Goal: Task Accomplishment & Management: Manage account settings

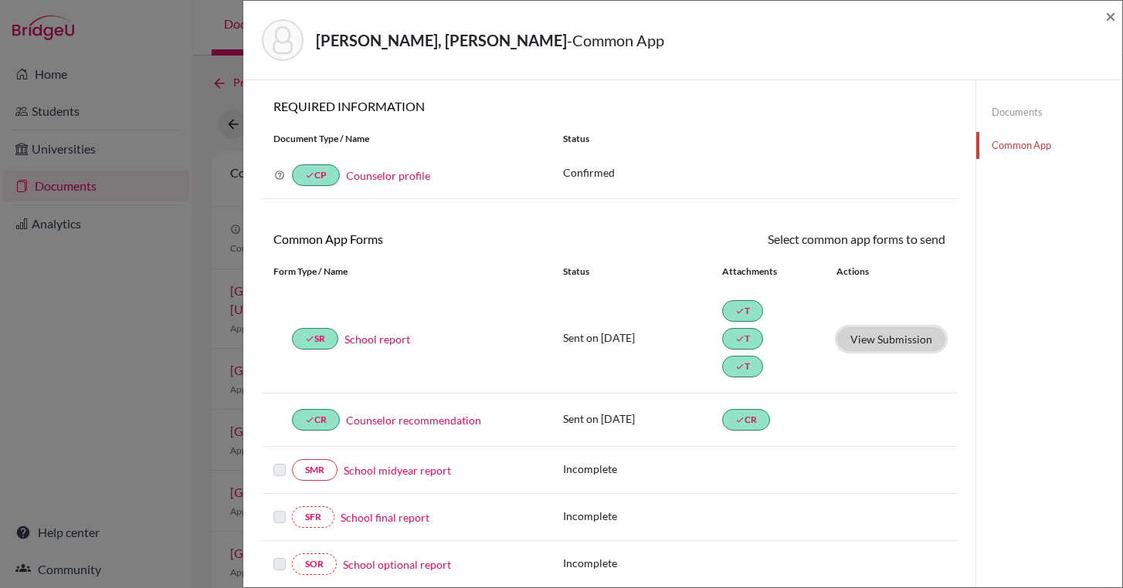
click at [926, 344] on button "View Submission" at bounding box center [891, 339] width 108 height 24
click at [1113, 16] on span "×" at bounding box center [1110, 16] width 11 height 22
click at [1102, 16] on div "Alpman, Kaan Alp - Common App ×" at bounding box center [682, 40] width 866 height 66
click at [1113, 18] on span "×" at bounding box center [1110, 16] width 11 height 22
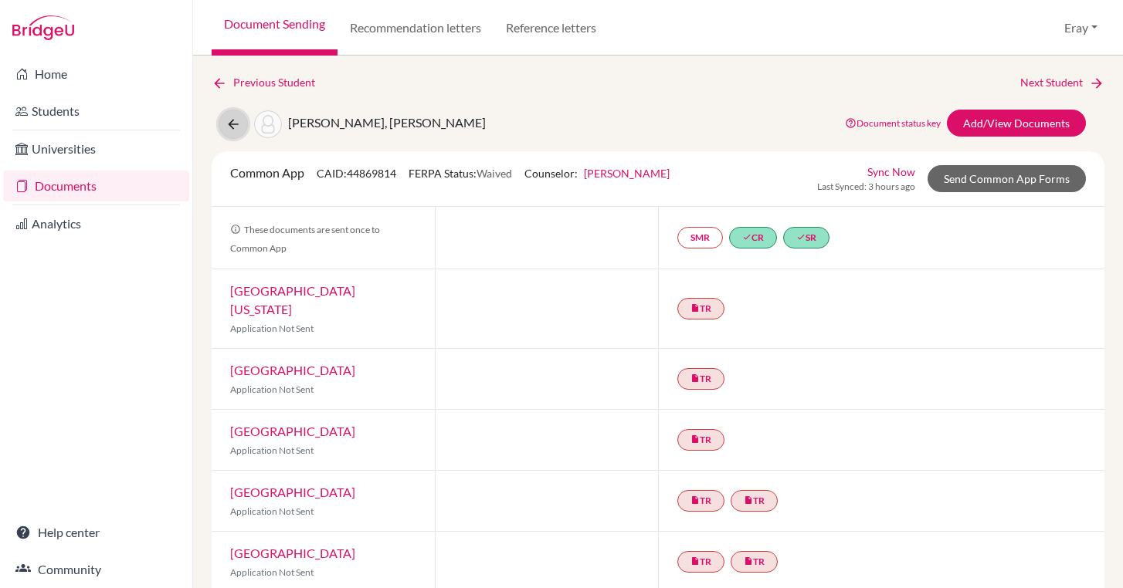
click at [240, 119] on icon at bounding box center [232, 124] width 15 height 15
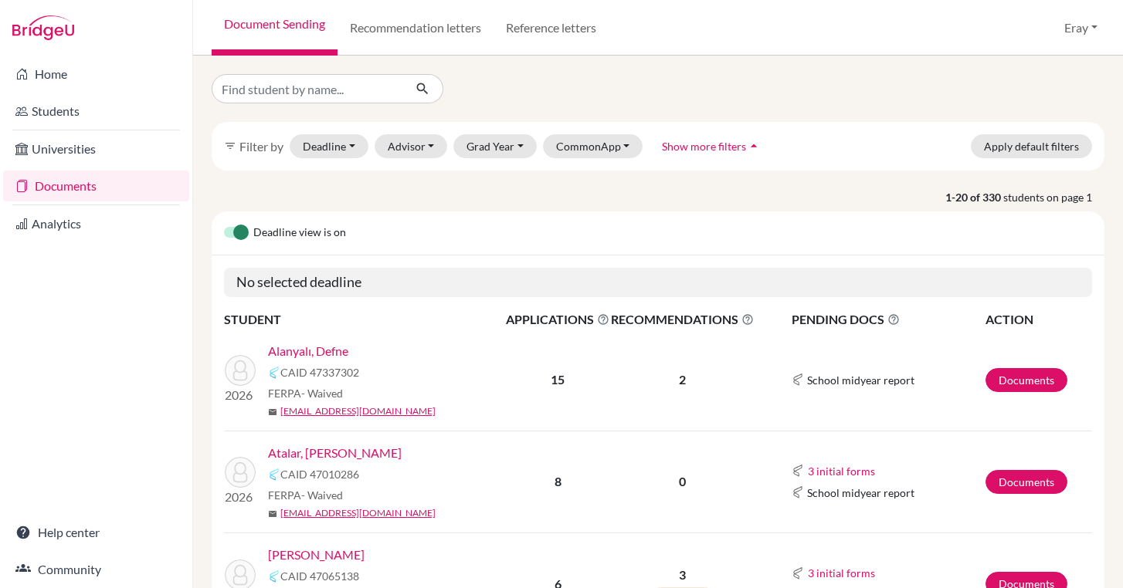
click at [146, 195] on link "Documents" at bounding box center [96, 186] width 186 height 31
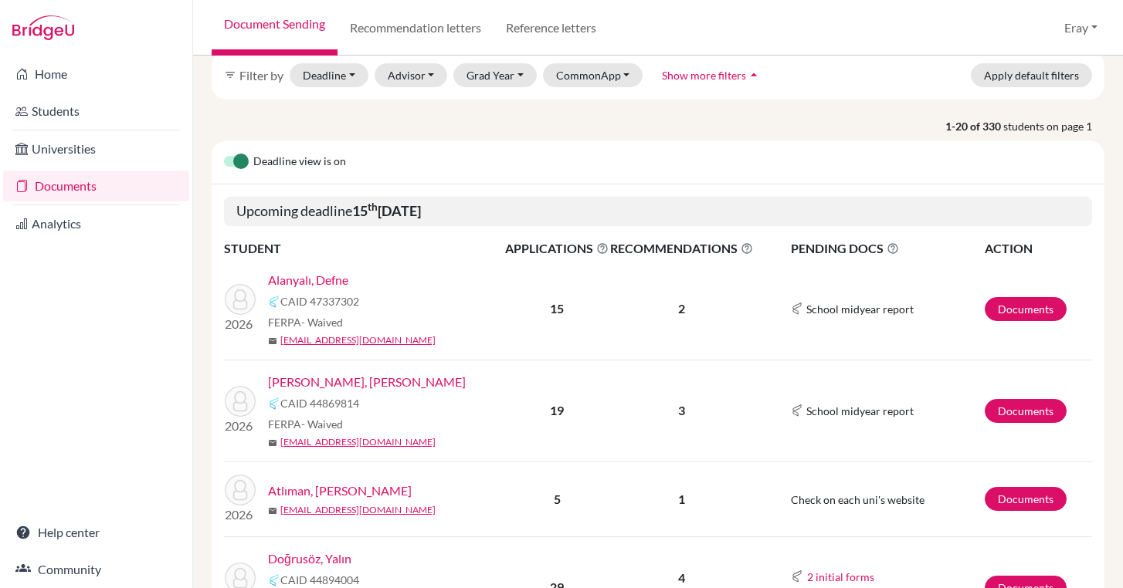
scroll to position [75, 0]
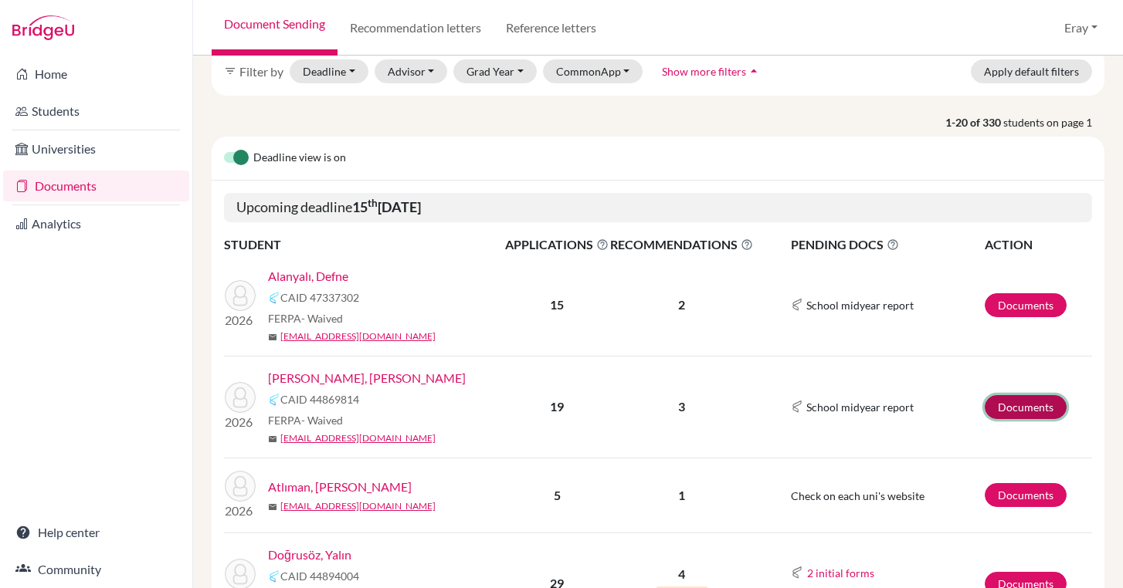
click at [1040, 408] on link "Documents" at bounding box center [1025, 407] width 82 height 24
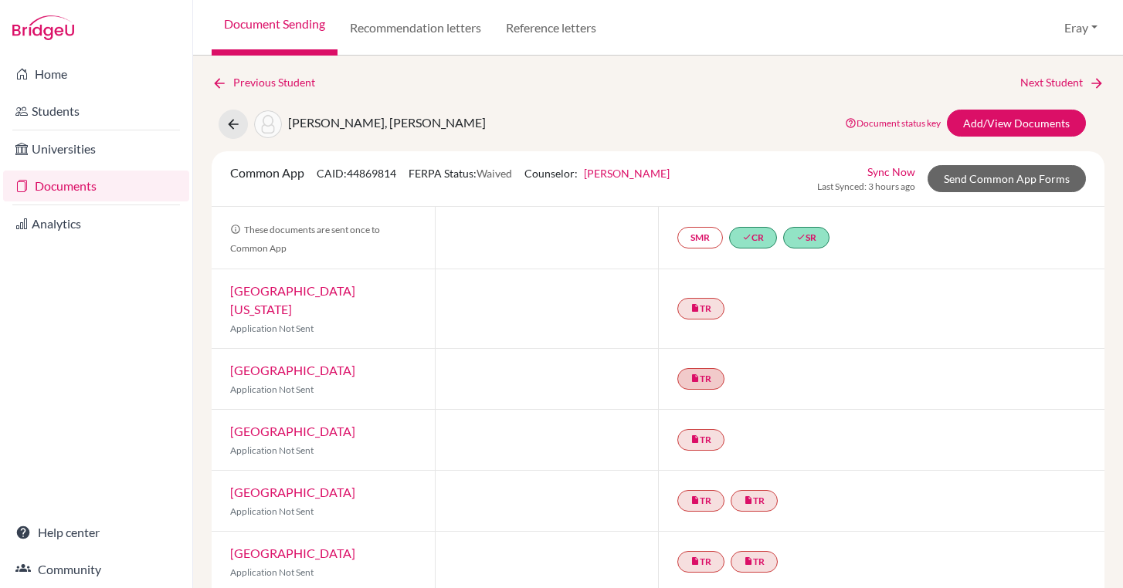
scroll to position [896, 0]
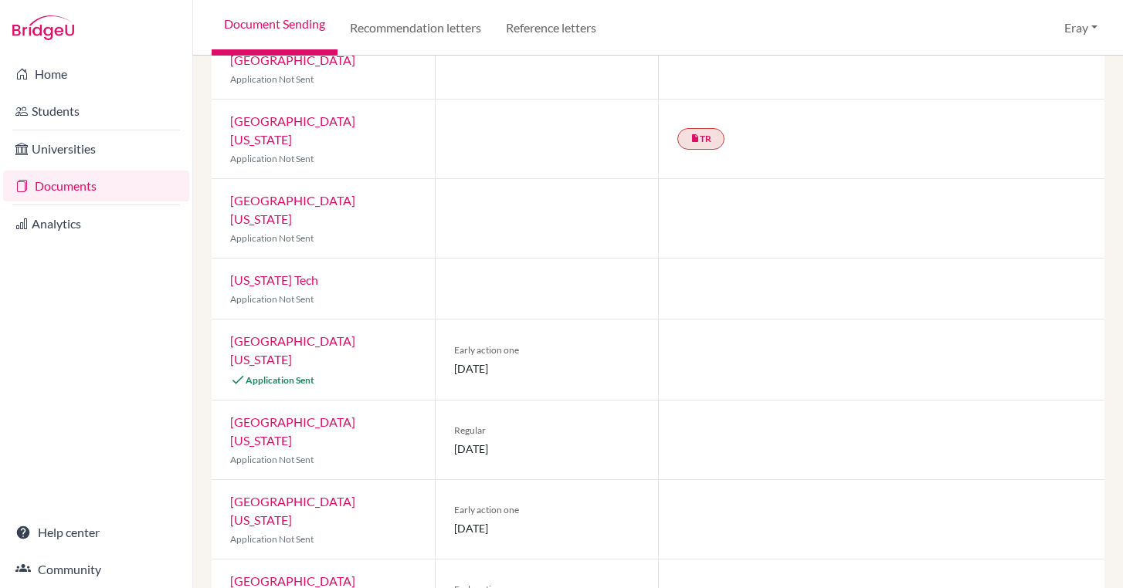
click at [355, 334] on link "[GEOGRAPHIC_DATA][US_STATE]" at bounding box center [292, 350] width 125 height 33
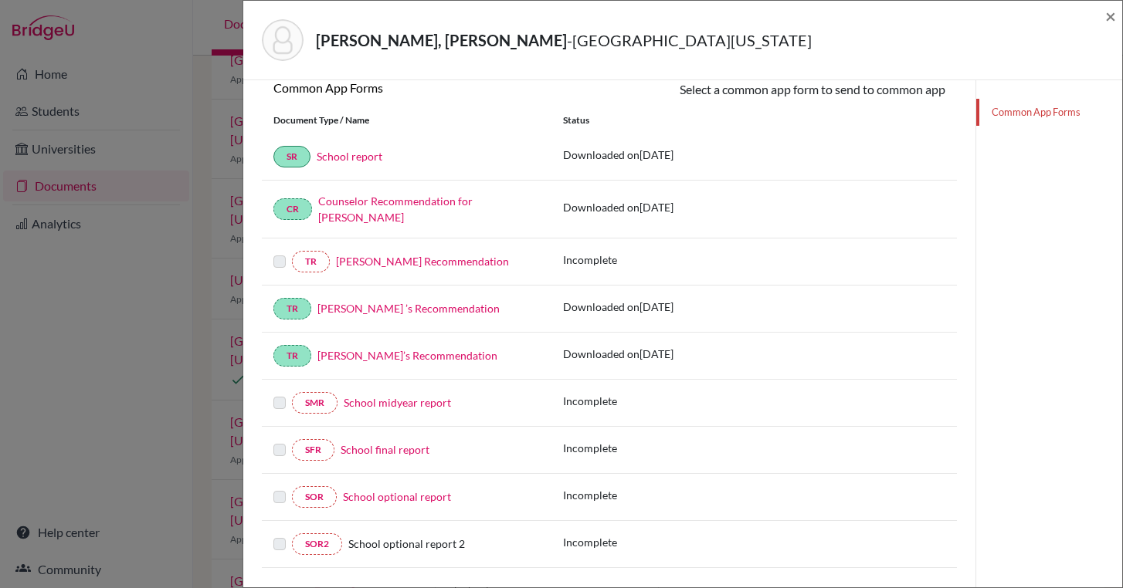
scroll to position [272, 0]
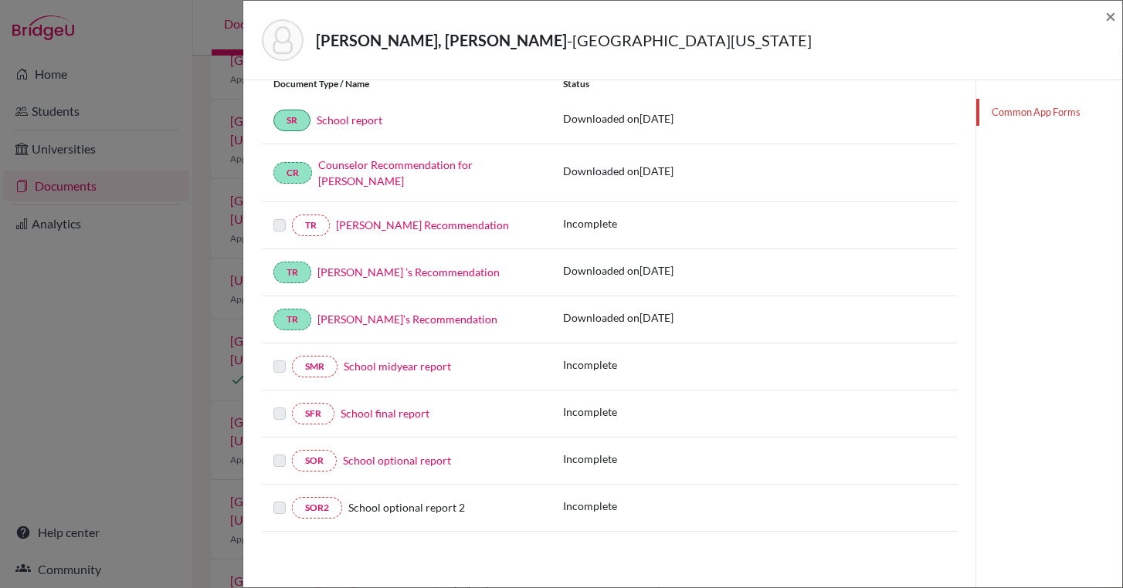
click at [401, 464] on link "School optional report" at bounding box center [397, 460] width 108 height 13
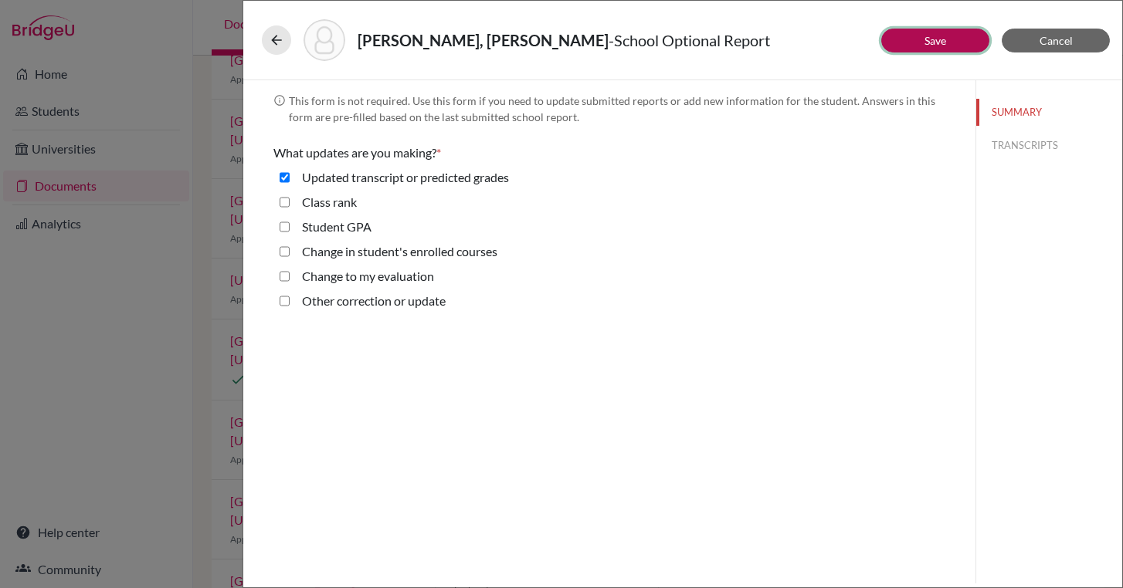
click at [959, 50] on button "Save" at bounding box center [935, 41] width 108 height 24
select select "0"
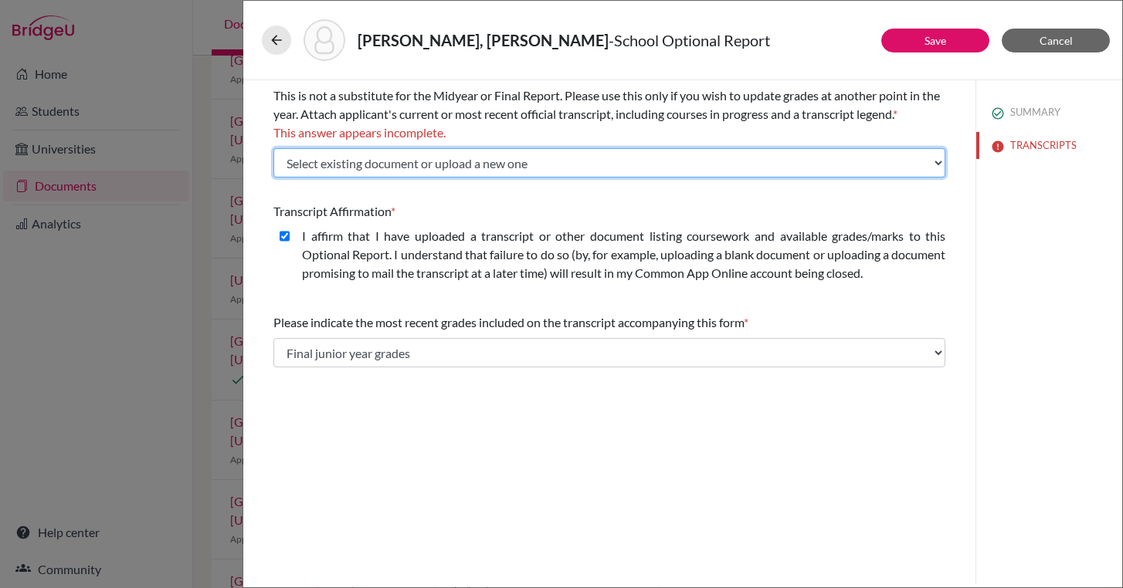
click at [593, 150] on select "Select existing document or upload a new one Kaan Alp Alpman Transcript Kaan Al…" at bounding box center [609, 162] width 672 height 29
select select "Upload New File"
click at [273, 148] on select "Select existing document or upload a new one Kaan Alp Alpman Transcript Kaan Al…" at bounding box center [609, 162] width 672 height 29
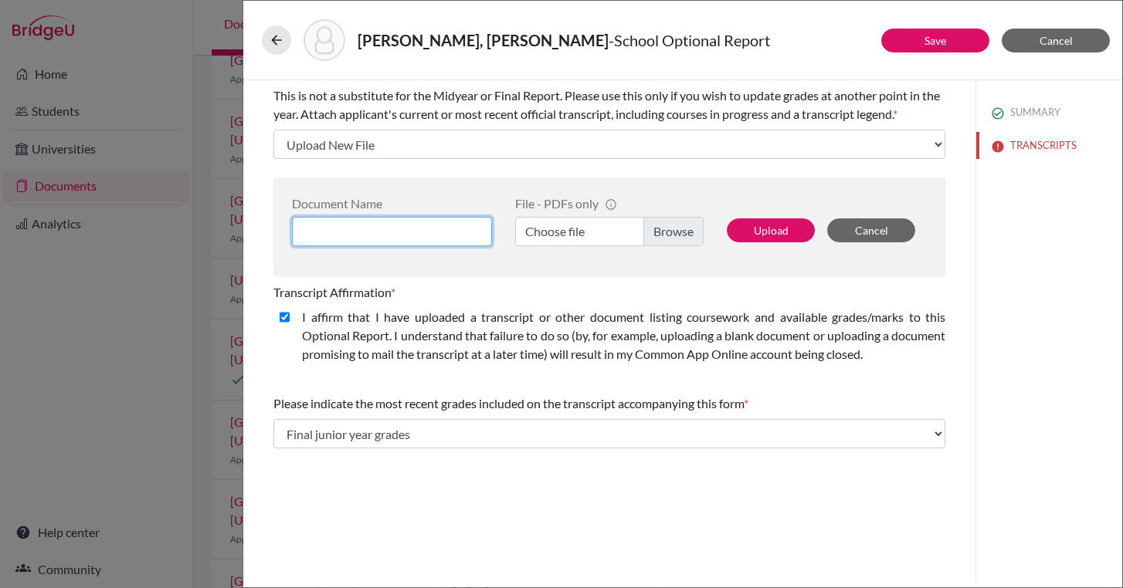
click at [401, 239] on input at bounding box center [392, 231] width 200 height 29
type input "Kaan Alp Alpman Predicted Grades"
click at [643, 239] on label "Choose file" at bounding box center [609, 231] width 188 height 29
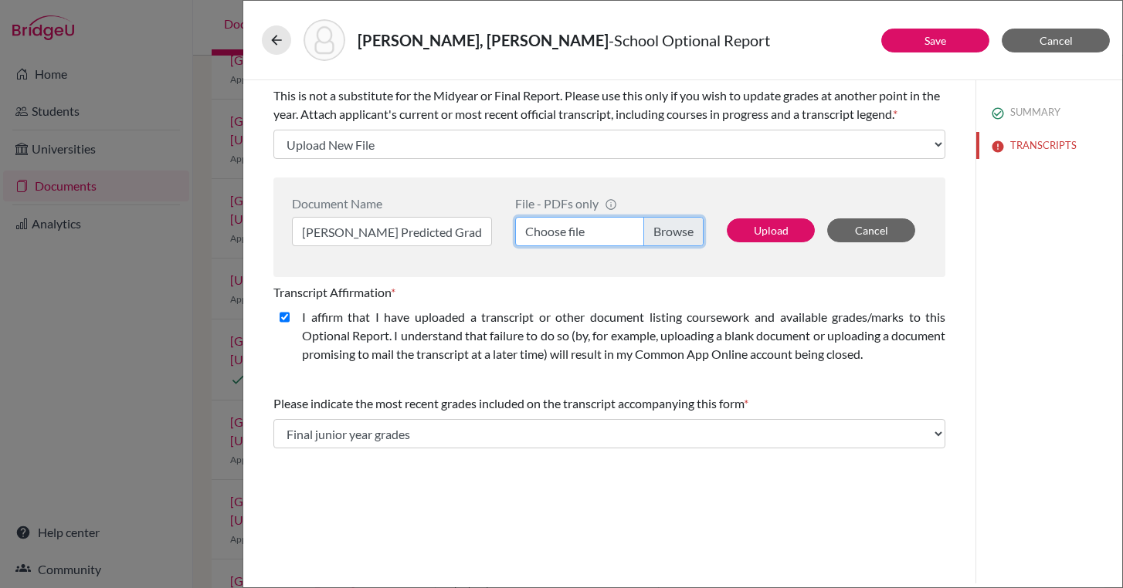
click at [643, 239] on input "Choose file" at bounding box center [609, 231] width 188 height 29
click at [685, 218] on label "Choose file" at bounding box center [609, 231] width 188 height 29
click at [685, 218] on input "Choose file" at bounding box center [609, 231] width 188 height 29
click at [662, 232] on label "Choose file" at bounding box center [609, 231] width 188 height 29
click at [662, 232] on input "Choose file" at bounding box center [609, 231] width 188 height 29
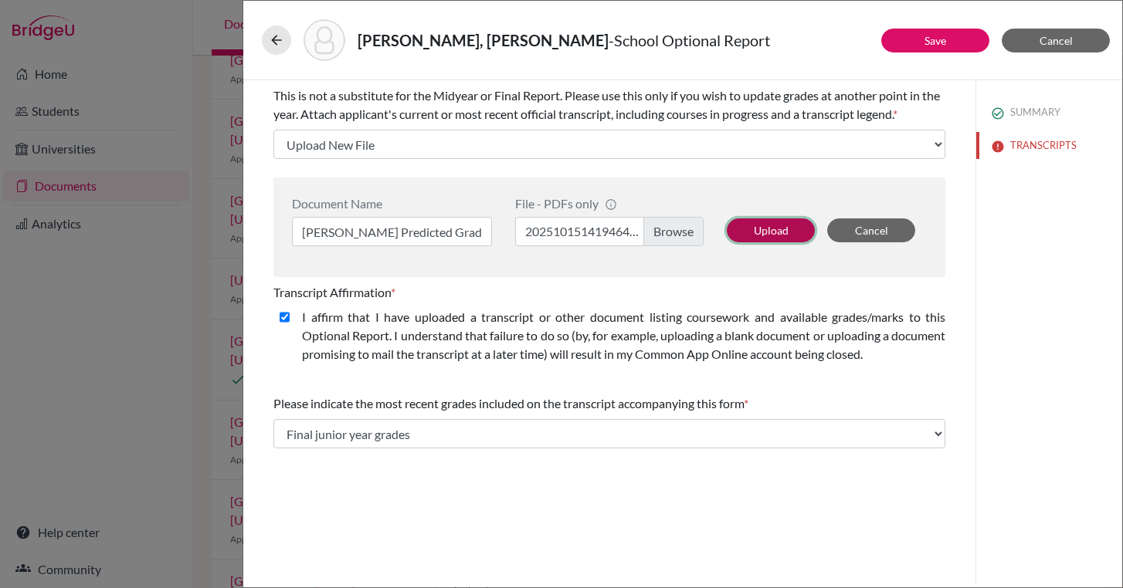
click at [795, 233] on button "Upload" at bounding box center [770, 230] width 88 height 24
select select "690976"
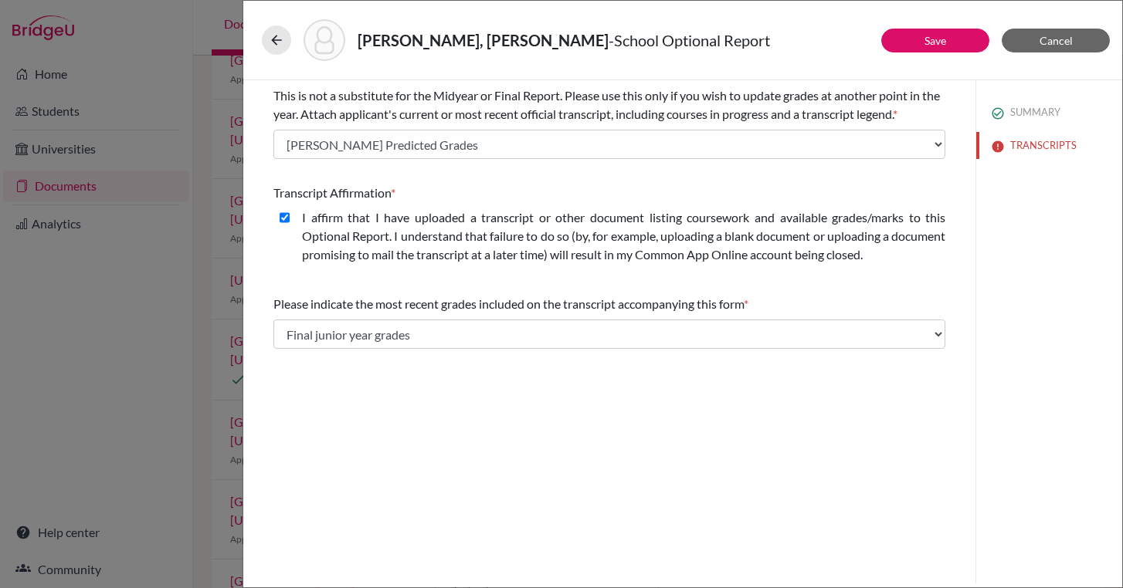
click at [716, 311] on div "Please indicate the most recent grades included on the transcript accompanying …" at bounding box center [609, 304] width 672 height 19
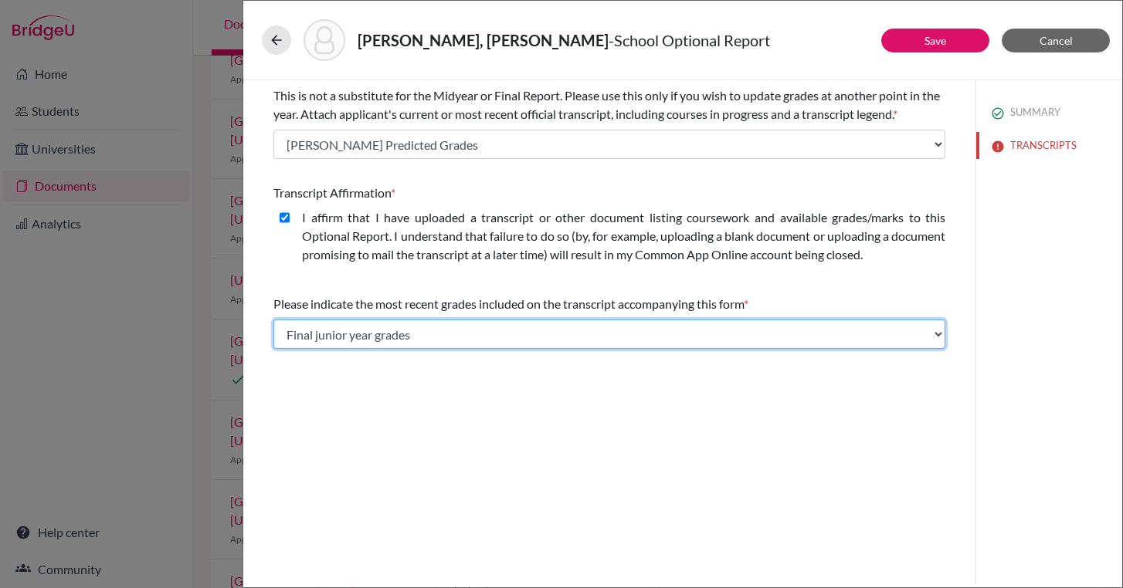
click at [716, 320] on select "Select... Final junior year grades 1st Quarter senior year grades 2nd Quarter/1…" at bounding box center [609, 334] width 672 height 29
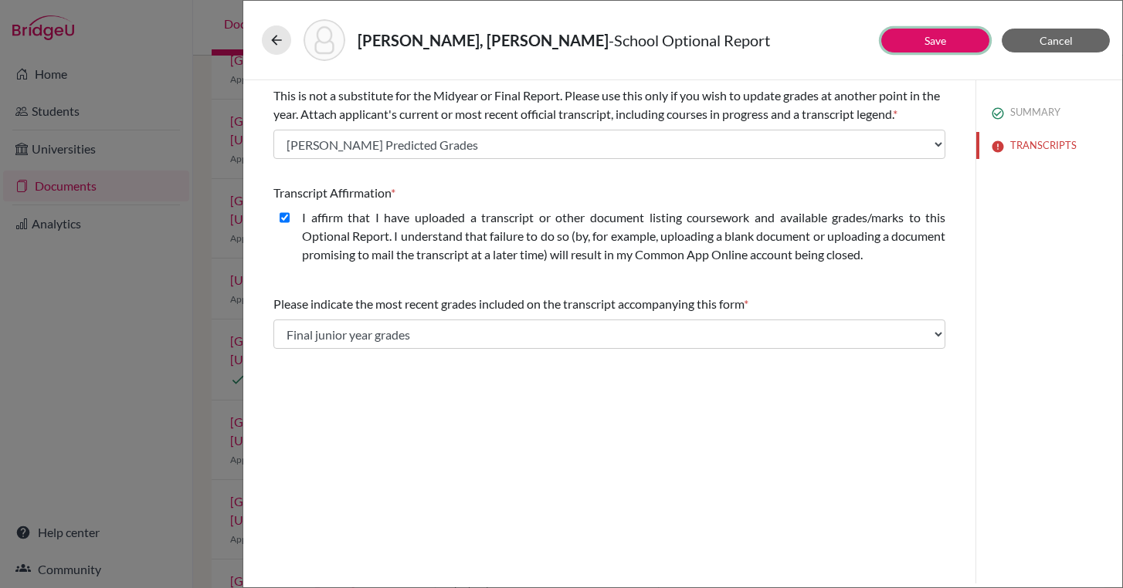
drag, startPoint x: 933, startPoint y: 48, endPoint x: 835, endPoint y: 151, distance: 142.5
click at [838, 149] on div "Save Cancel This is not a substitute for the Midyear or Final Report. Please us…" at bounding box center [682, 331] width 879 height 503
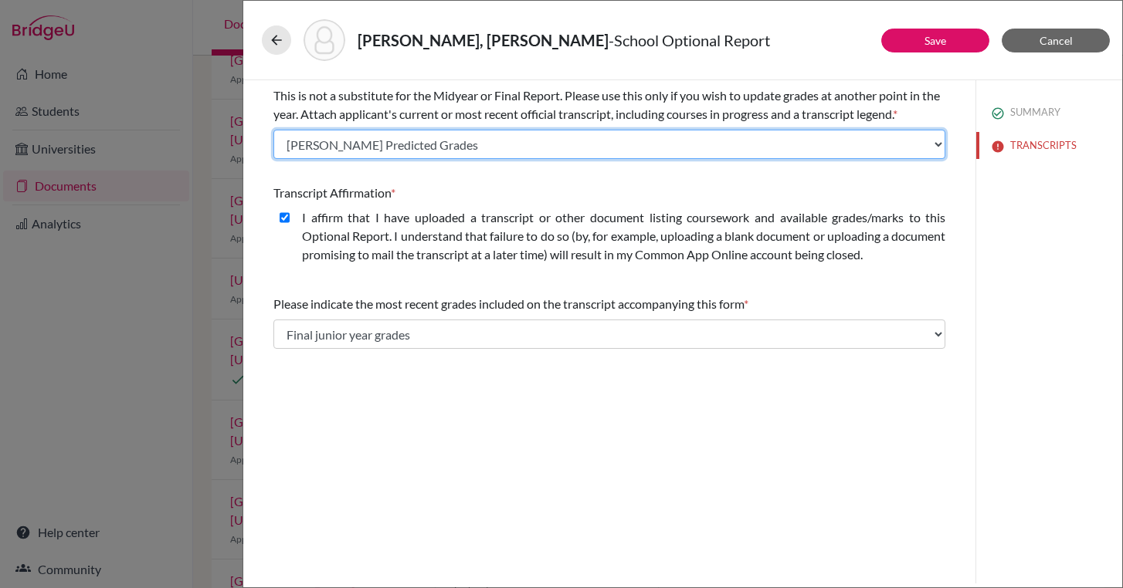
click at [843, 138] on select "Select existing document or upload a new one Kaan Alp Alpman Predicted Grades K…" at bounding box center [609, 144] width 672 height 29
click at [273, 130] on select "Select existing document or upload a new one Kaan Alp Alpman Predicted Grades K…" at bounding box center [609, 144] width 672 height 29
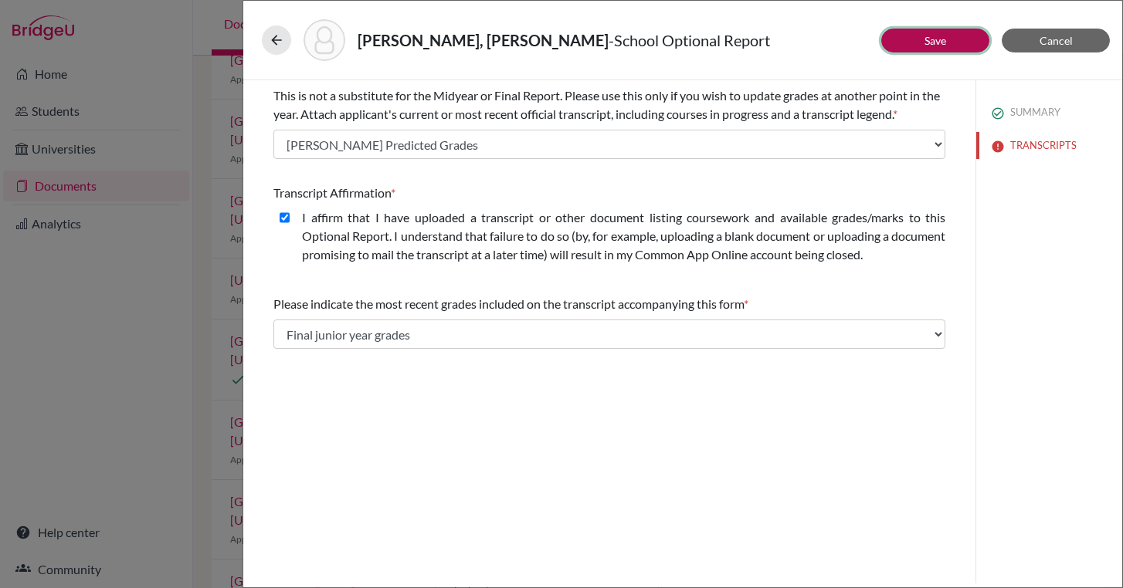
click at [953, 50] on button "Save" at bounding box center [935, 41] width 108 height 24
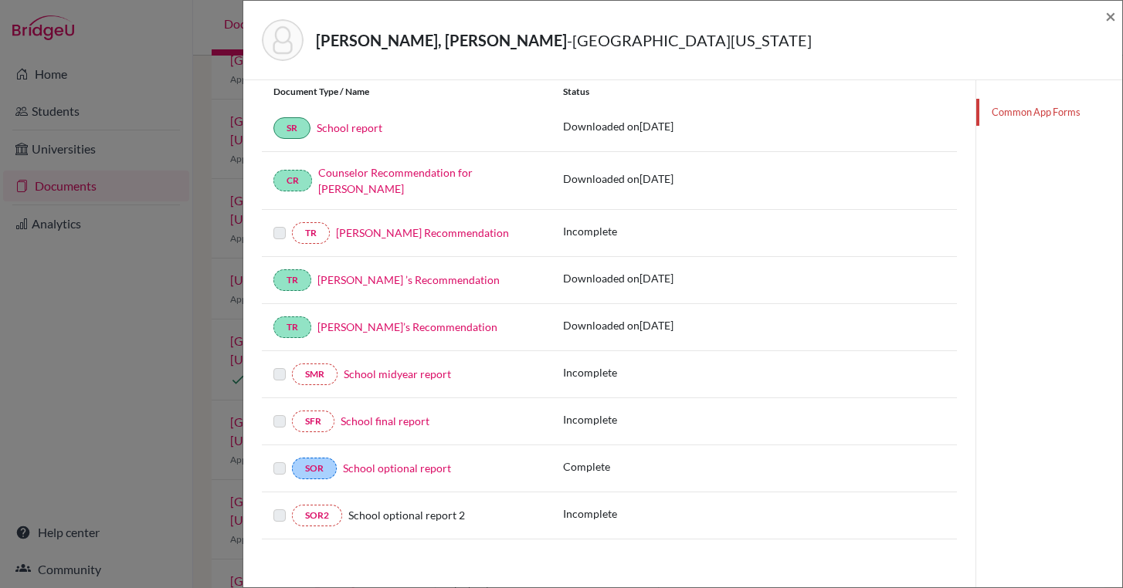
scroll to position [272, 0]
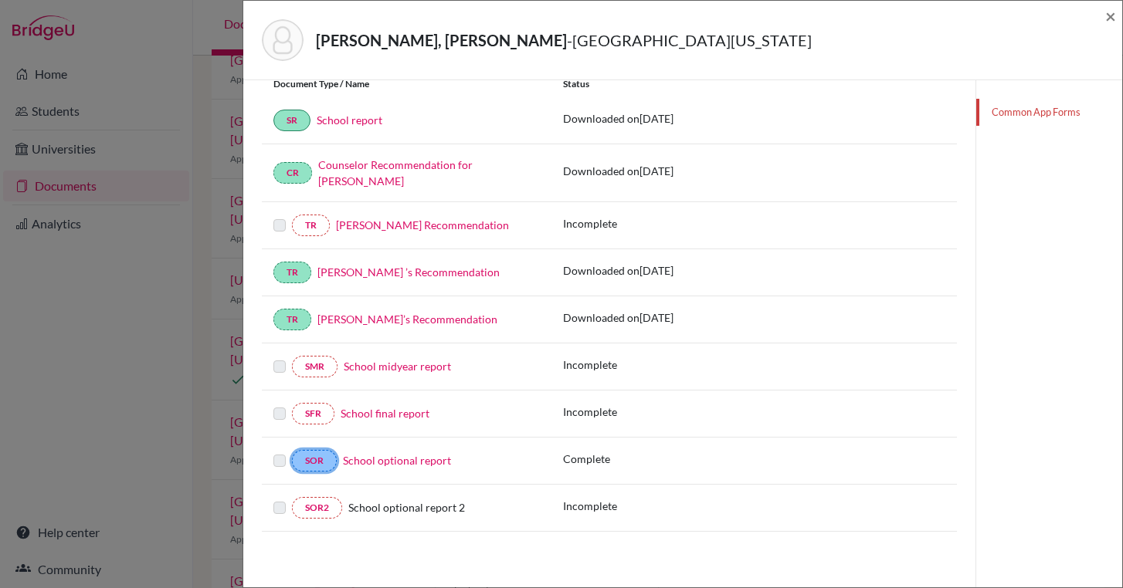
click at [313, 456] on link "SOR" at bounding box center [314, 461] width 45 height 22
click at [1109, 19] on span "×" at bounding box center [1110, 16] width 11 height 22
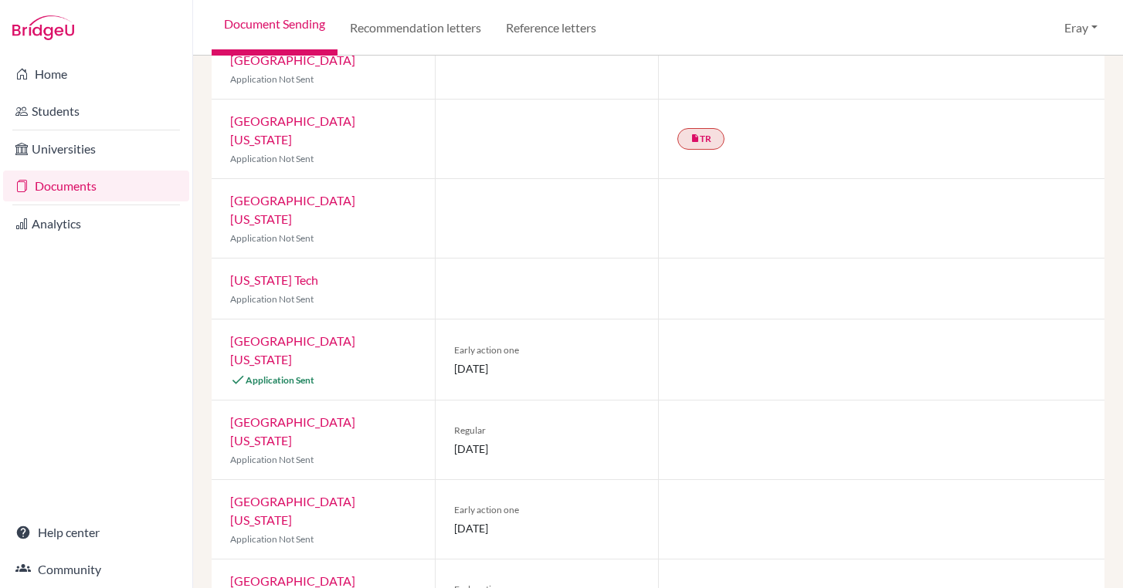
scroll to position [889, 0]
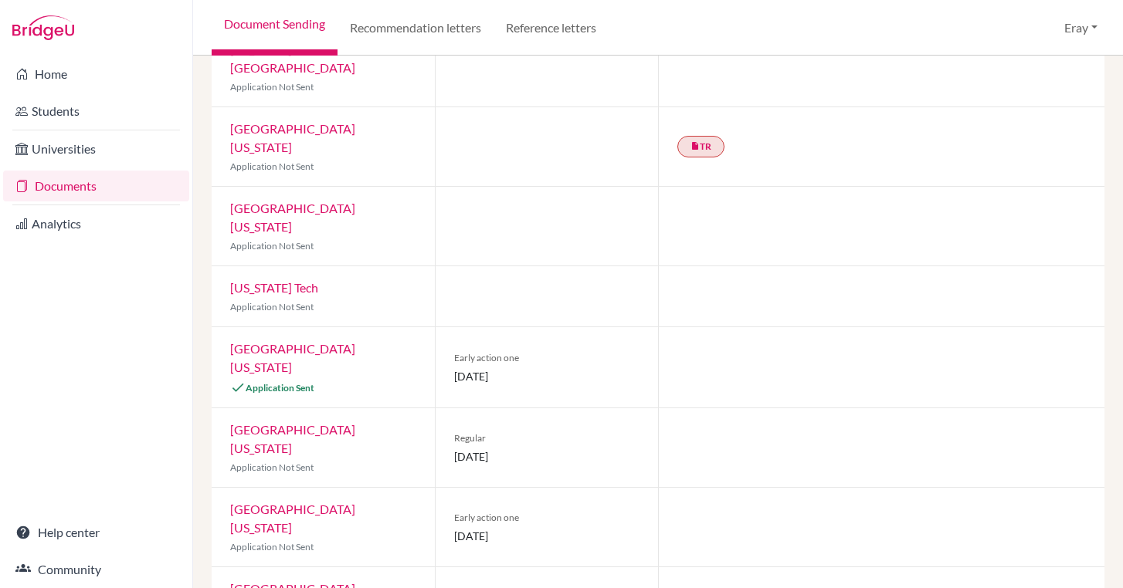
click at [347, 341] on link "[GEOGRAPHIC_DATA][US_STATE]" at bounding box center [292, 357] width 125 height 33
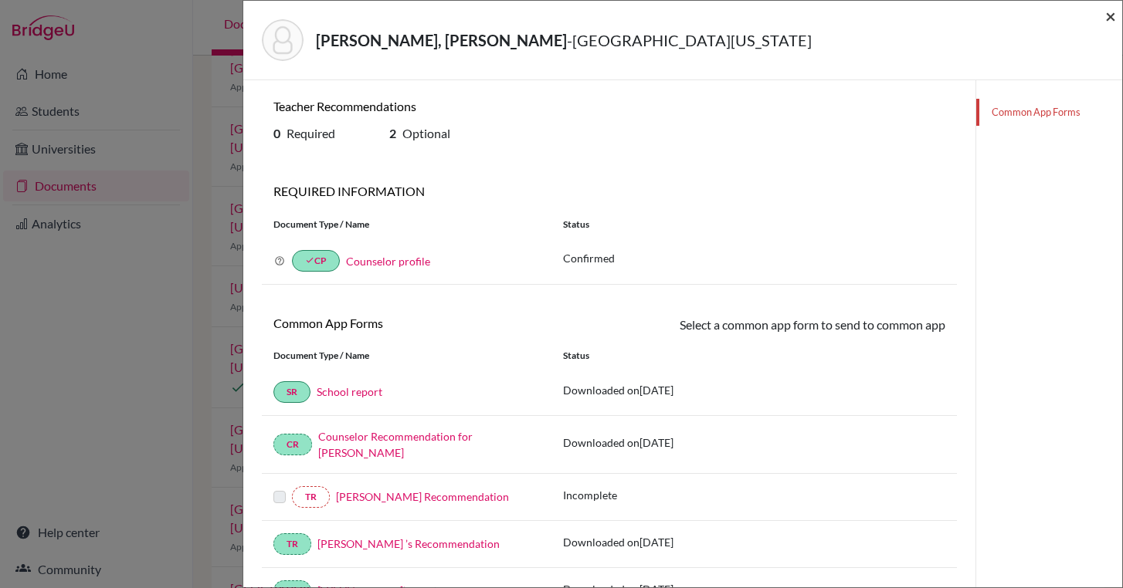
click at [1105, 22] on span "×" at bounding box center [1110, 16] width 11 height 22
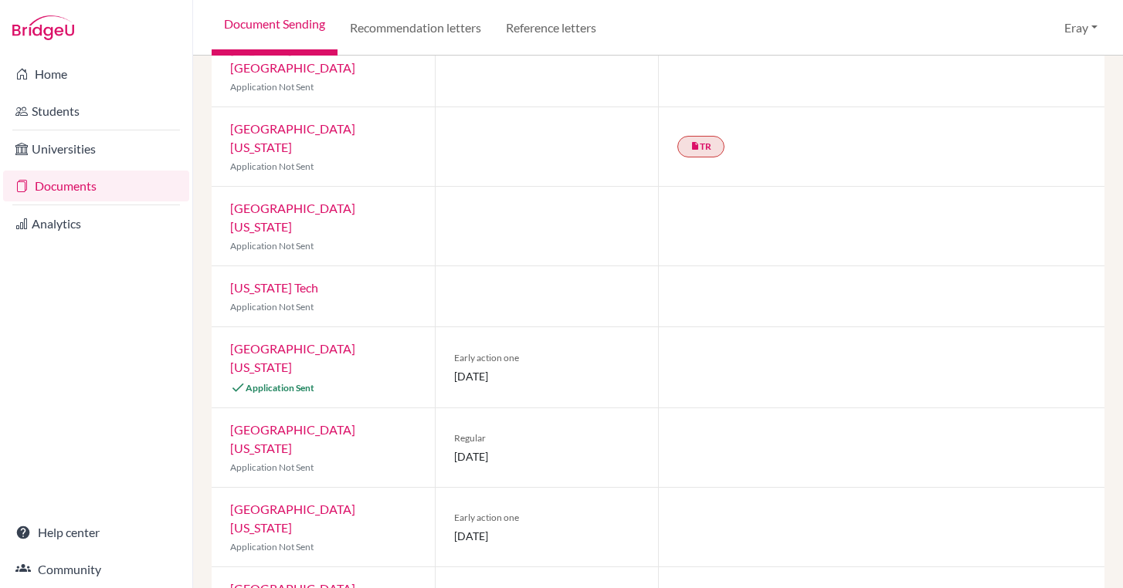
click at [63, 92] on li "Home" at bounding box center [96, 74] width 192 height 37
click at [79, 164] on link "Universities" at bounding box center [96, 149] width 186 height 31
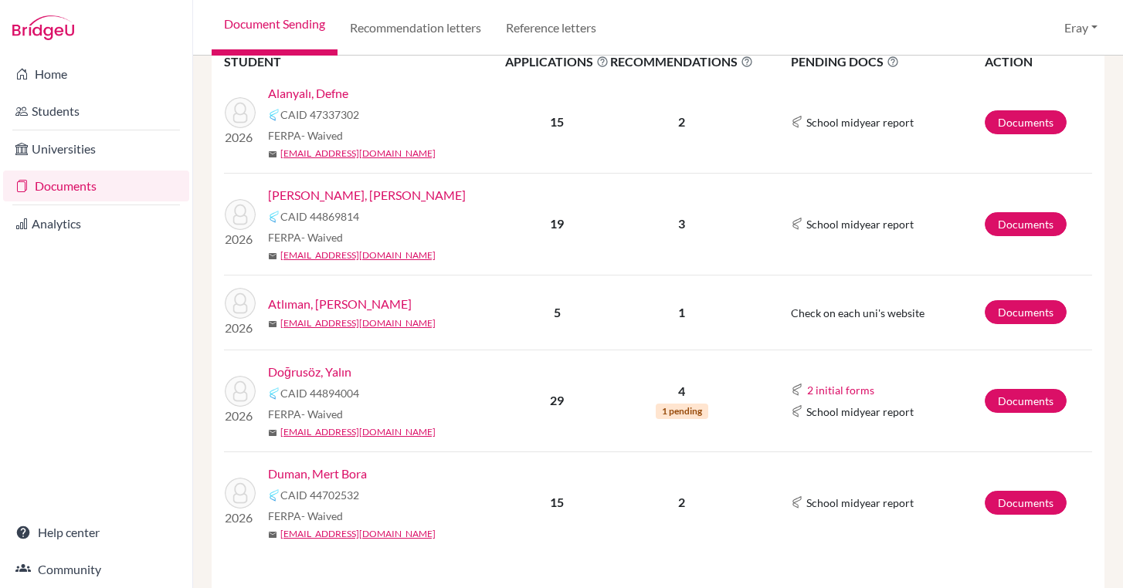
scroll to position [256, 0]
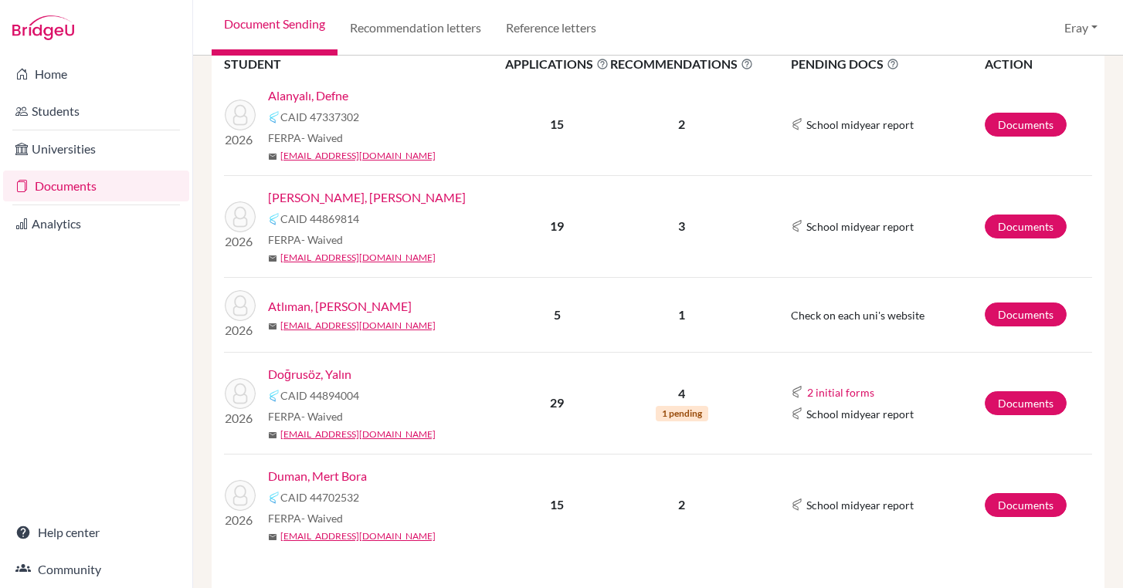
click at [336, 472] on link "Duman, Mert Bora" at bounding box center [317, 476] width 99 height 19
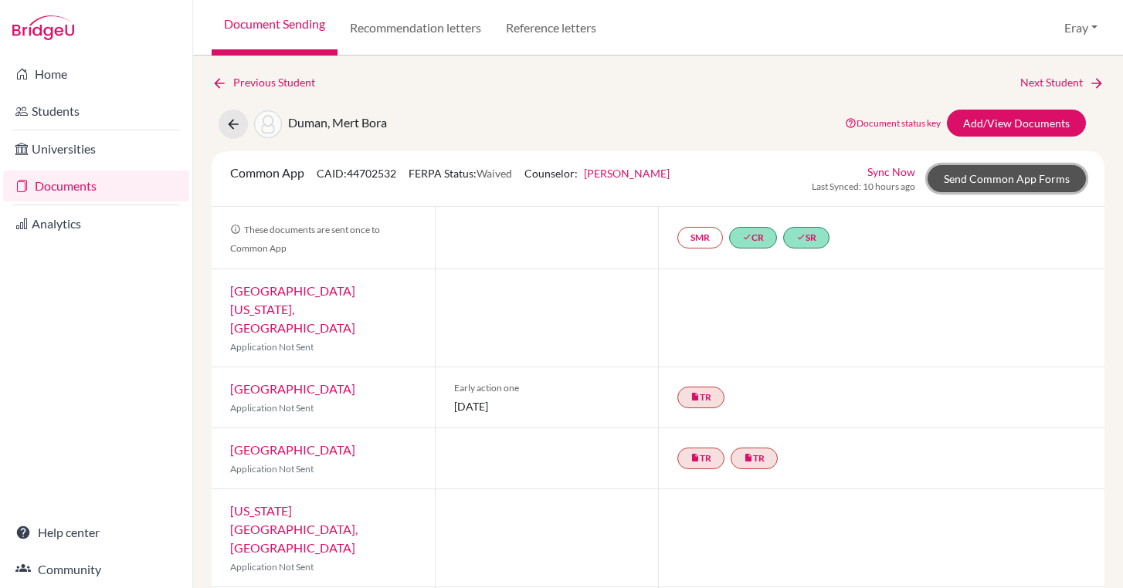
click at [982, 184] on link "Send Common App Forms" at bounding box center [1006, 178] width 158 height 27
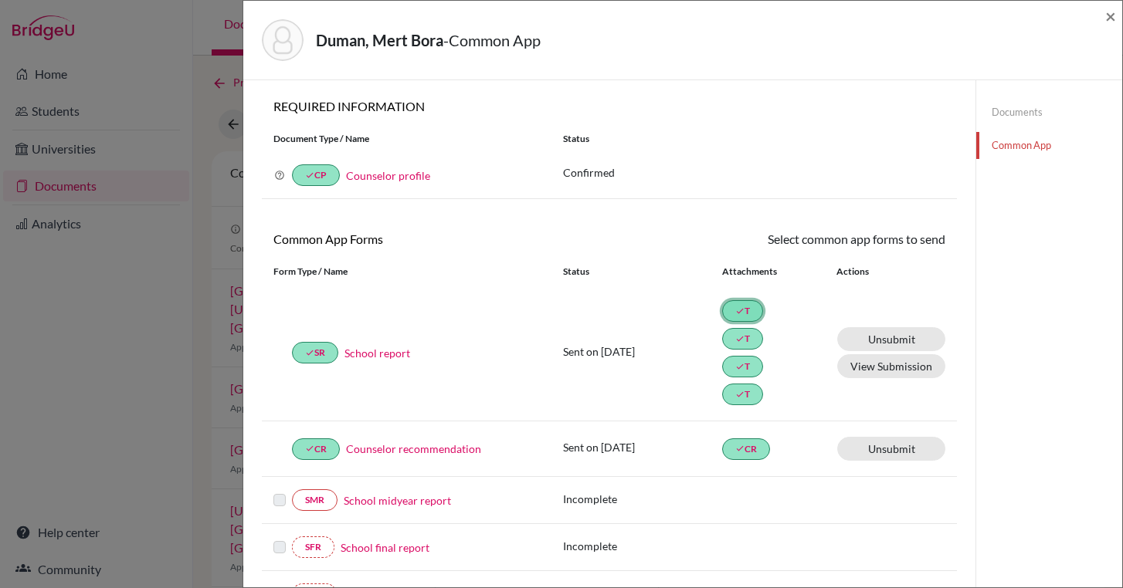
click at [741, 313] on icon "done" at bounding box center [739, 310] width 9 height 9
click at [362, 351] on link "School report" at bounding box center [377, 353] width 66 height 16
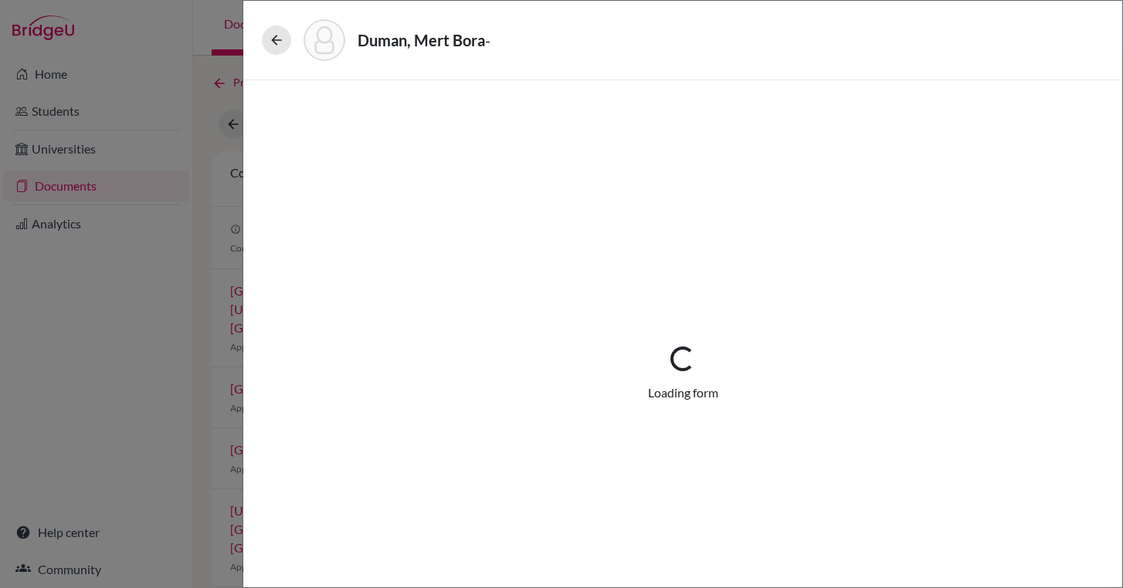
select select "4"
select select "690793"
select select "0"
select select "1"
select select "690634"
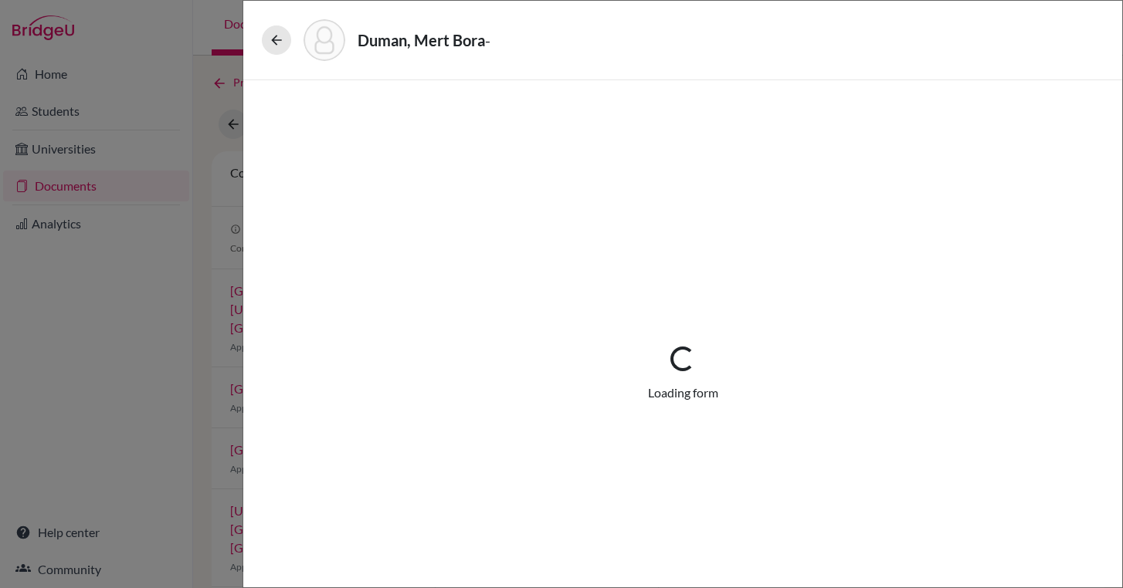
select select "690813"
select select "690638"
select select "0"
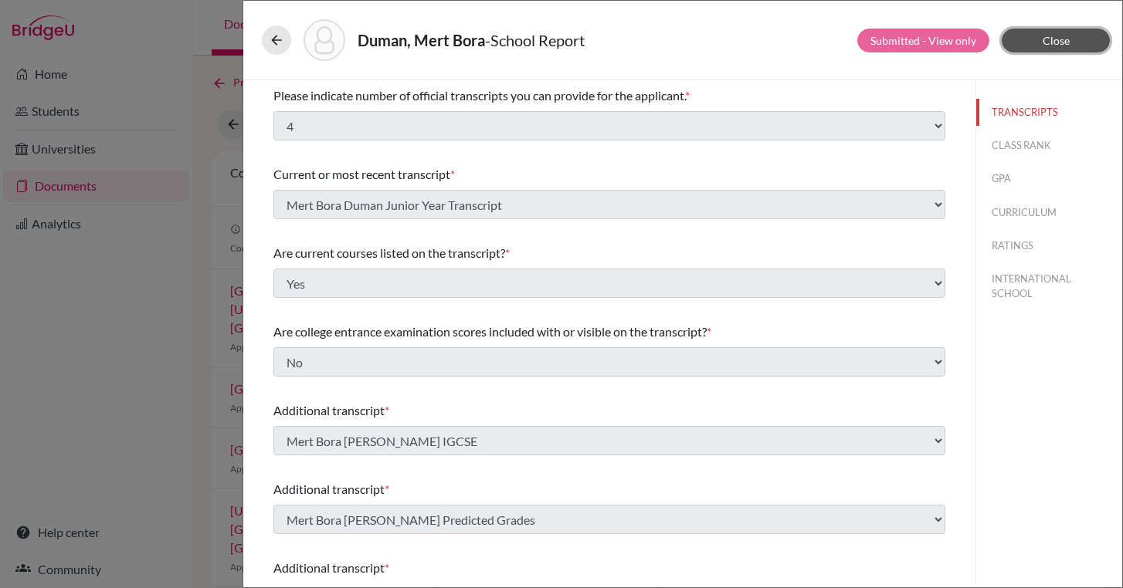
click at [1021, 37] on button "Close" at bounding box center [1055, 41] width 108 height 24
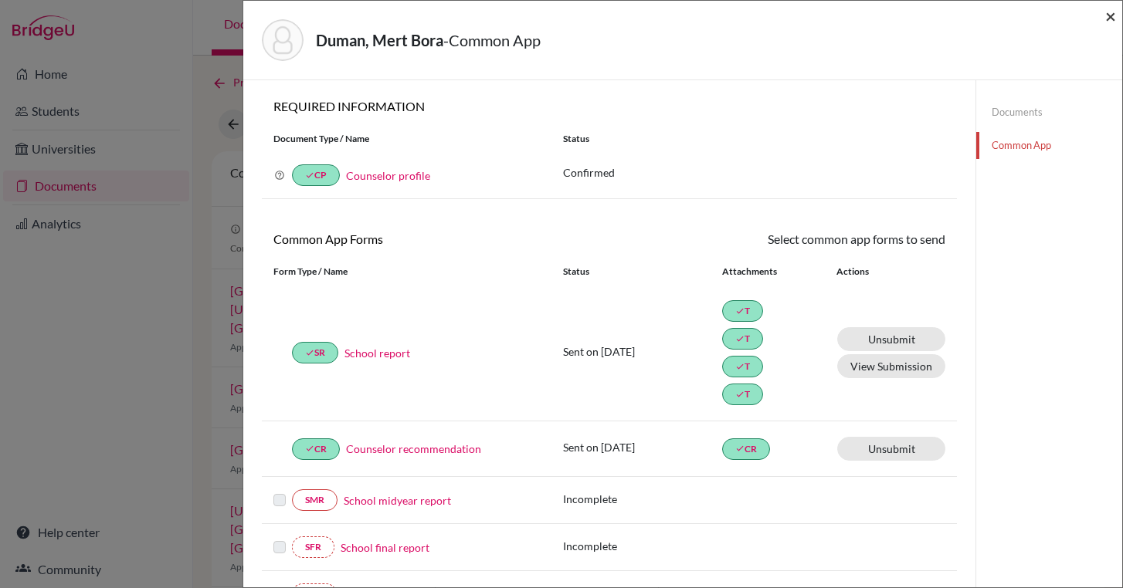
click at [1112, 19] on span "×" at bounding box center [1110, 16] width 11 height 22
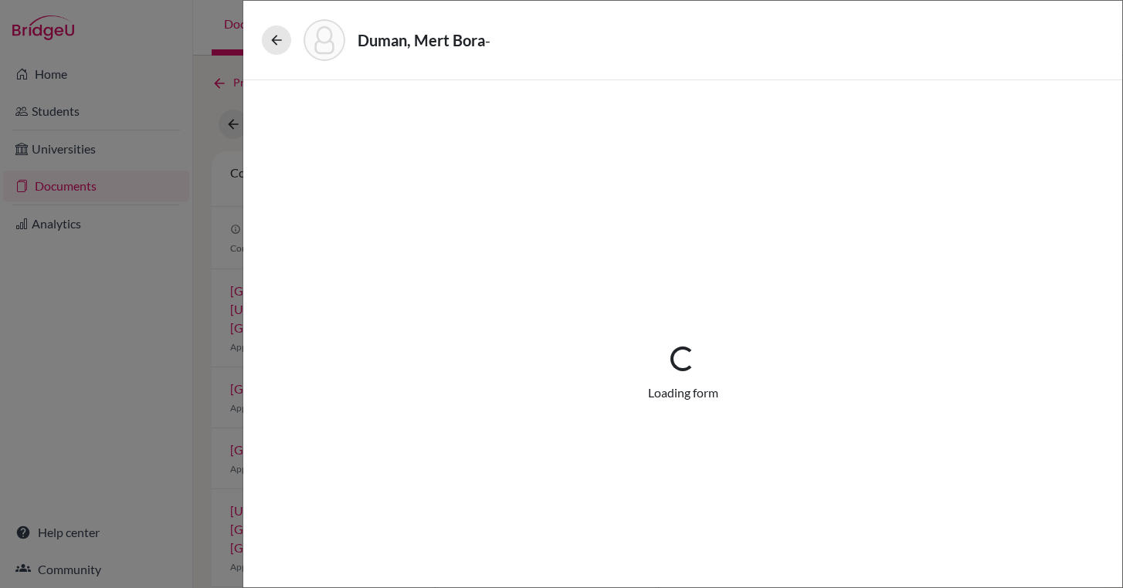
select select "4"
select select "690793"
select select "0"
select select "1"
select select "690634"
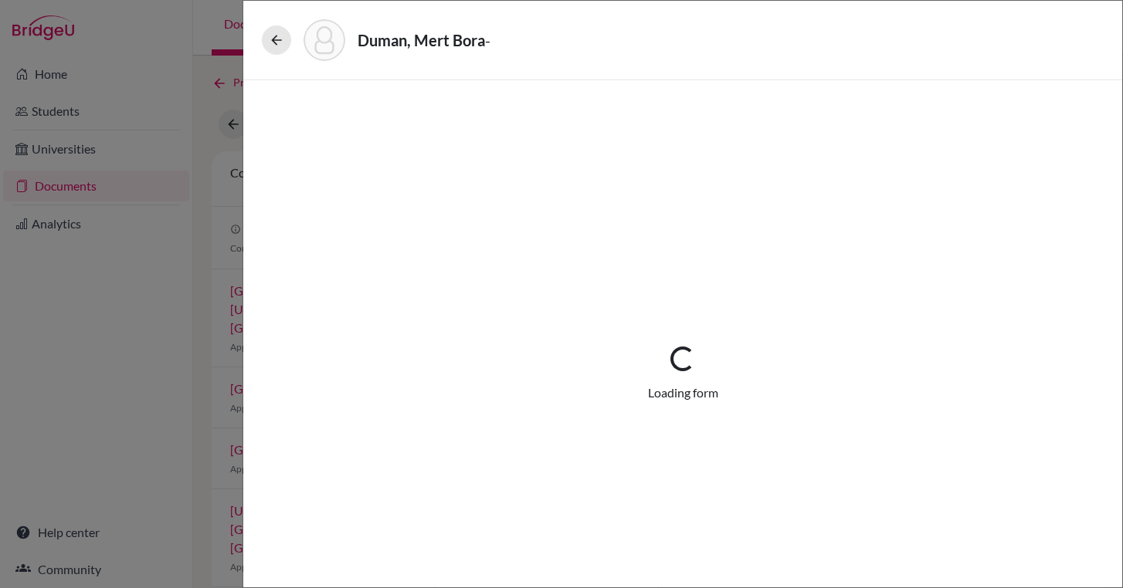
select select "690813"
select select "690638"
select select "0"
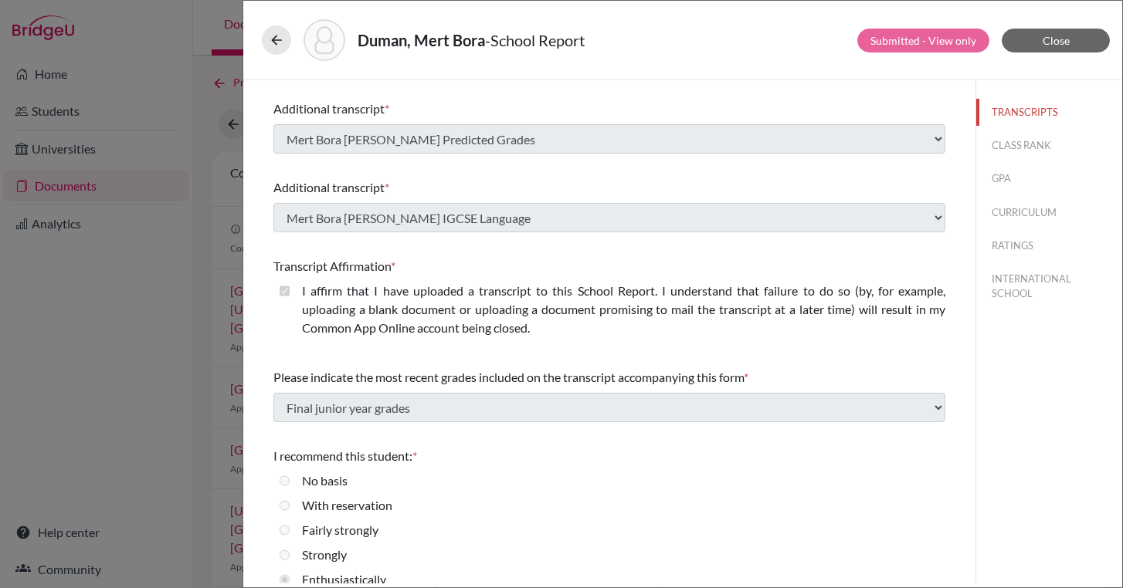
scroll to position [398, 0]
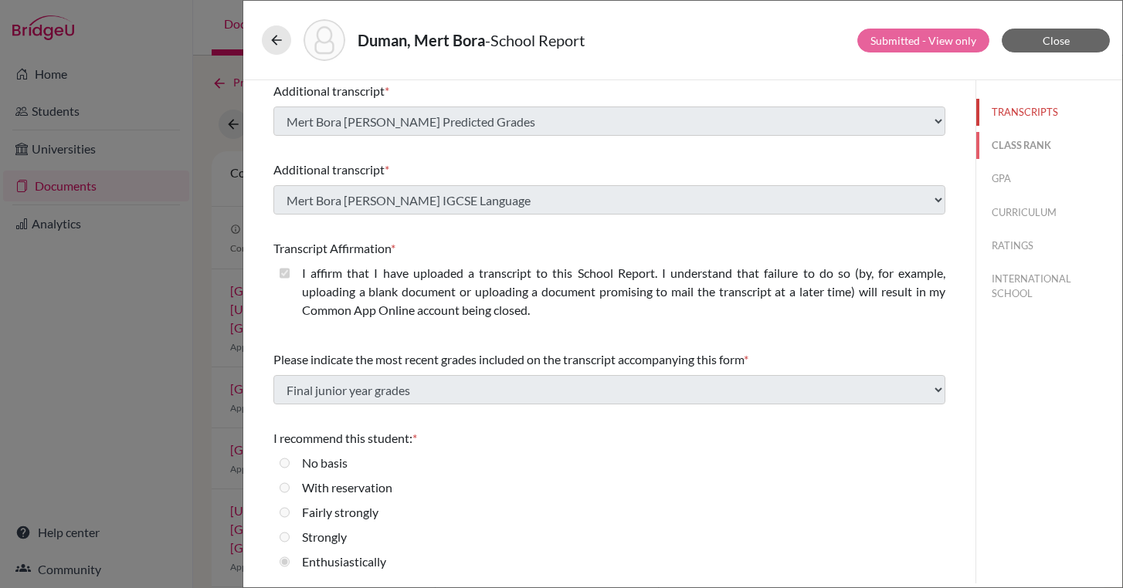
click at [1030, 133] on button "CLASS RANK" at bounding box center [1049, 145] width 146 height 27
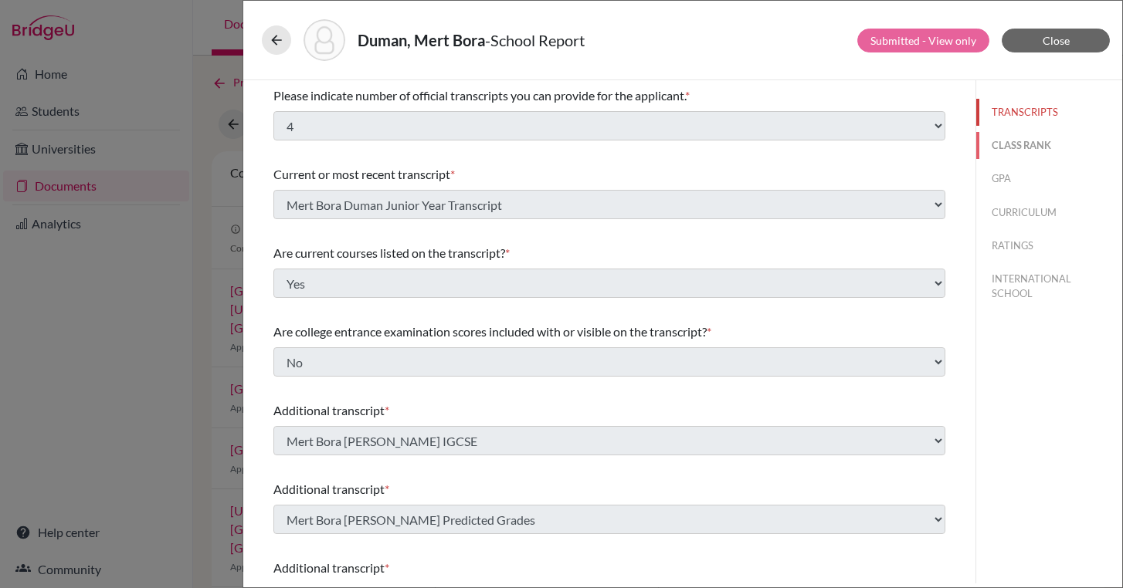
select select "5"
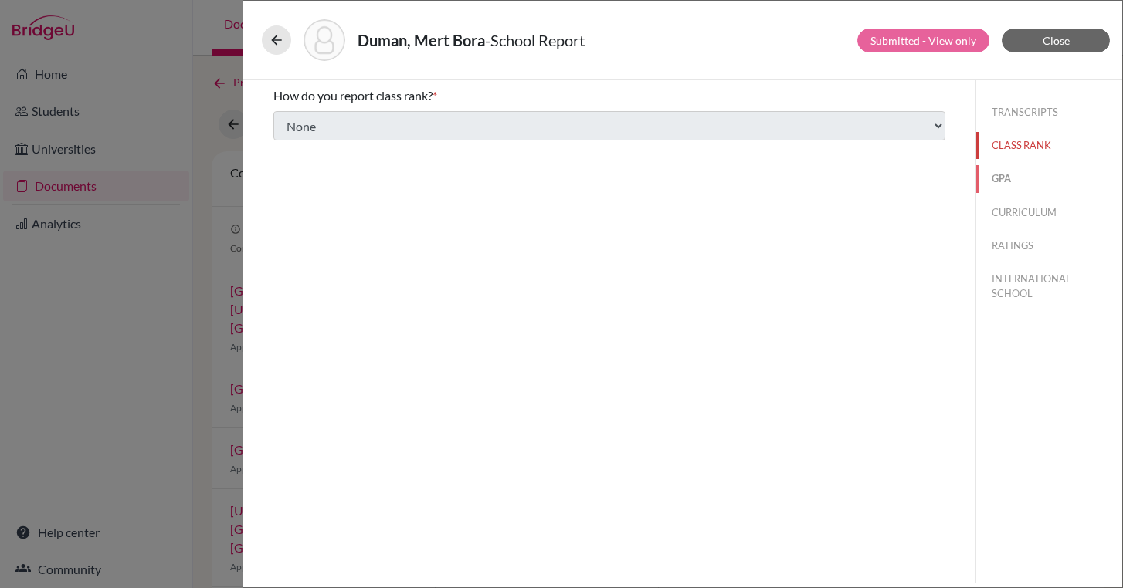
click at [1004, 184] on button "GPA" at bounding box center [1049, 178] width 146 height 27
type input "4.0"
type input "4"
select select "4"
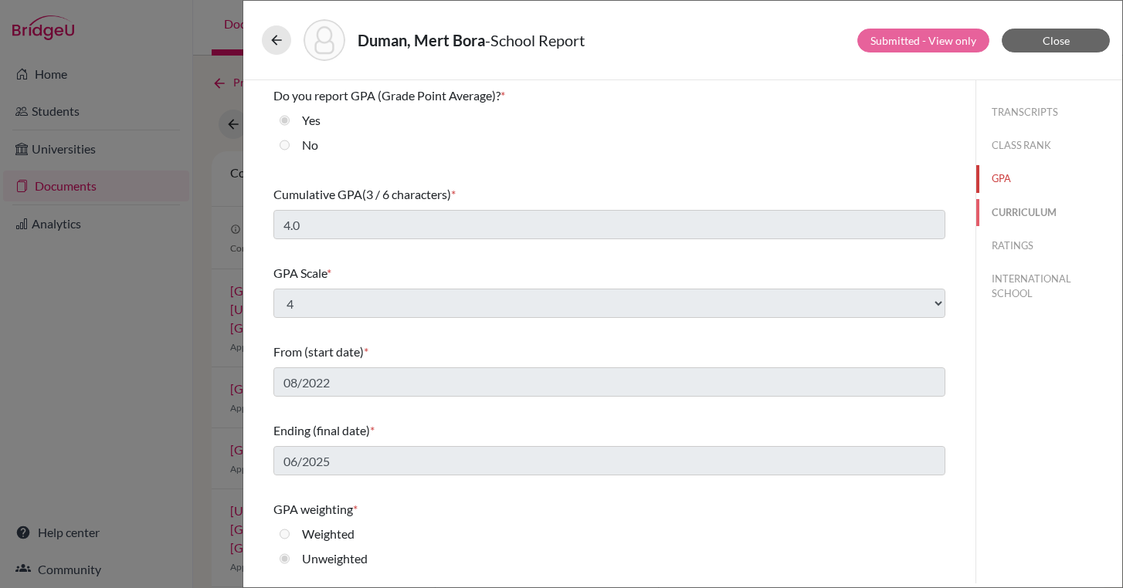
click at [1011, 211] on button "CURRICULUM" at bounding box center [1049, 212] width 146 height 27
select select "3"
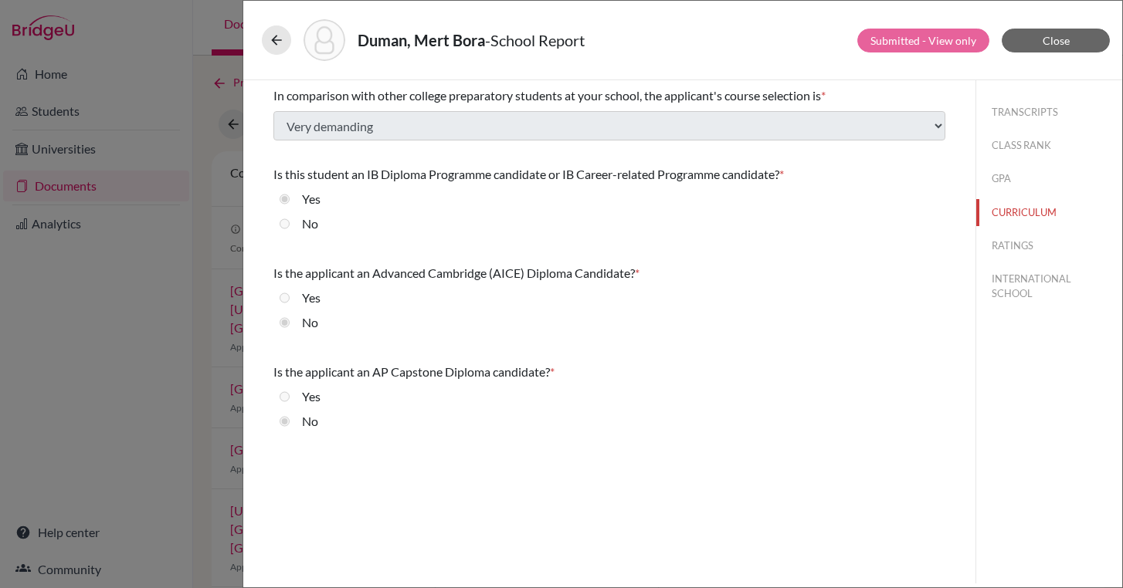
click at [1026, 262] on div "TRANSCRIPTS CLASS RANK GPA CURRICULUM RATINGS INTERNATIONAL SCHOOL" at bounding box center [1049, 199] width 146 height 239
click at [1029, 249] on button "RATINGS" at bounding box center [1049, 245] width 146 height 27
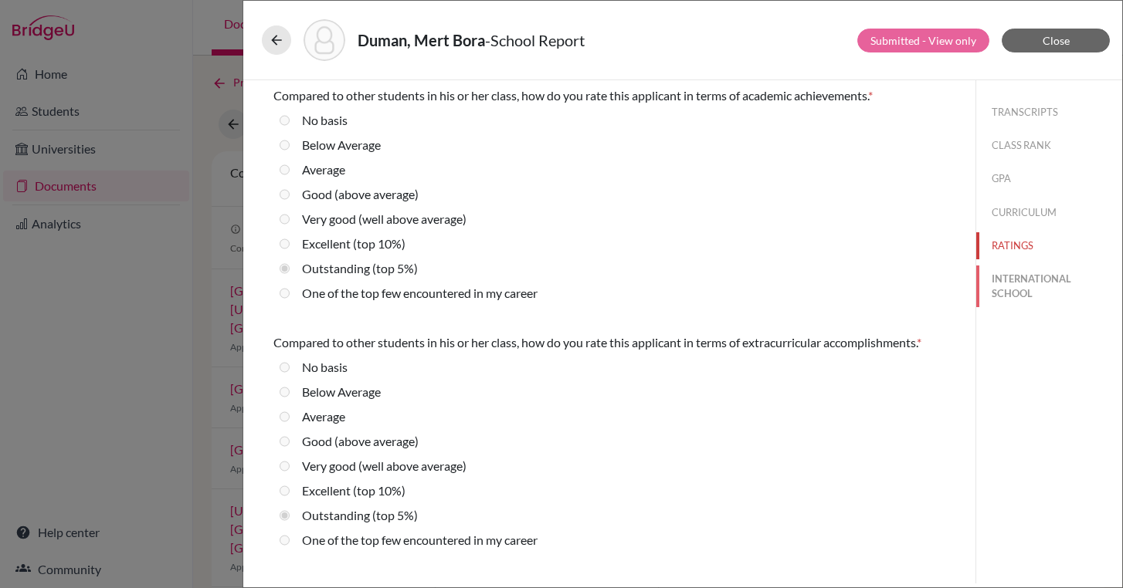
click at [1027, 291] on button "INTERNATIONAL SCHOOL" at bounding box center [1049, 287] width 146 height 42
radio Average "true"
select select "14"
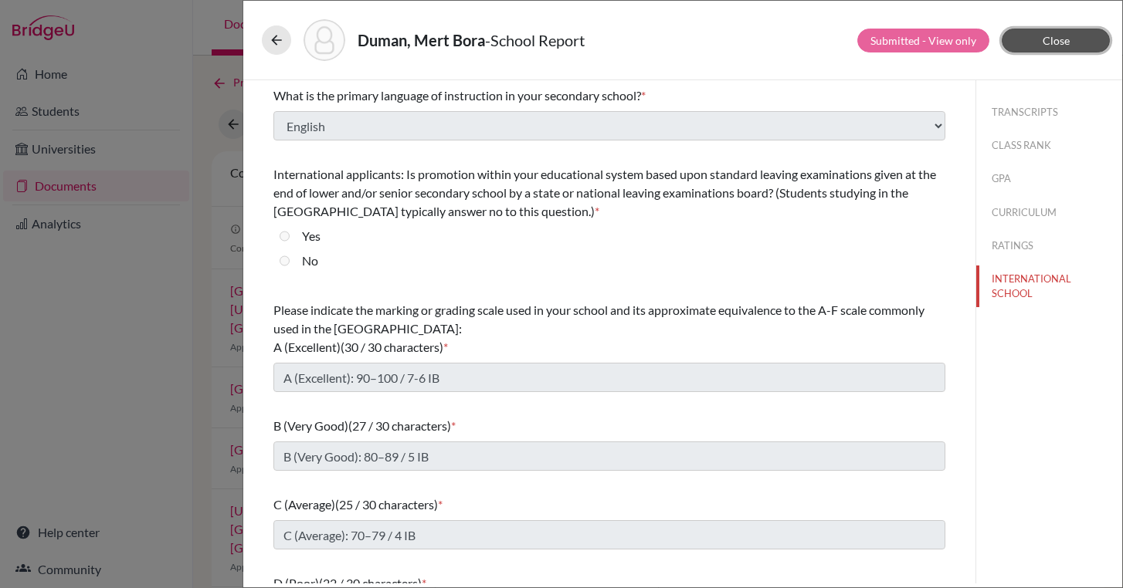
click at [1089, 29] on button "Close" at bounding box center [1055, 41] width 108 height 24
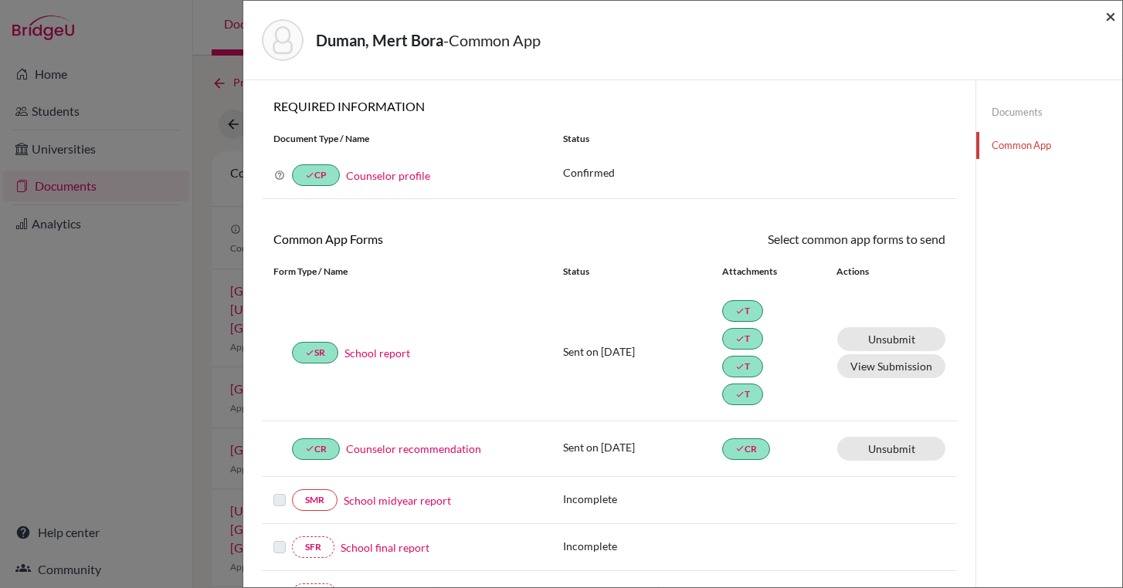
click at [1109, 23] on span "×" at bounding box center [1110, 16] width 11 height 22
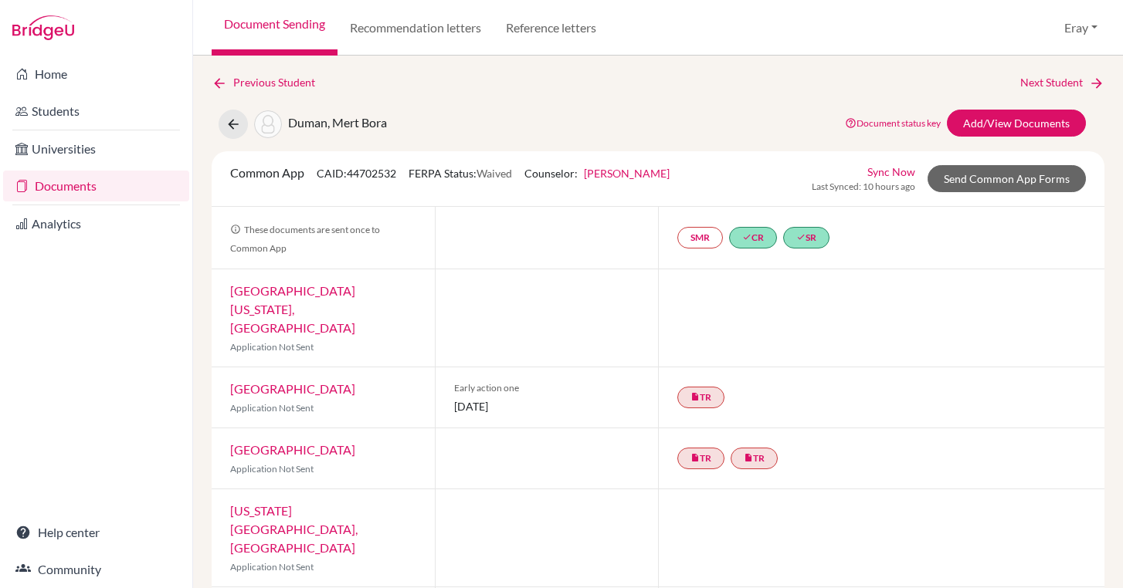
click at [908, 169] on link "Sync Now" at bounding box center [891, 172] width 48 height 16
click at [995, 193] on div "Sync Now Last Synced: 4 seconds ago Send Common App Forms" at bounding box center [947, 179] width 278 height 30
click at [997, 181] on link "Send Common App Forms" at bounding box center [1006, 178] width 158 height 27
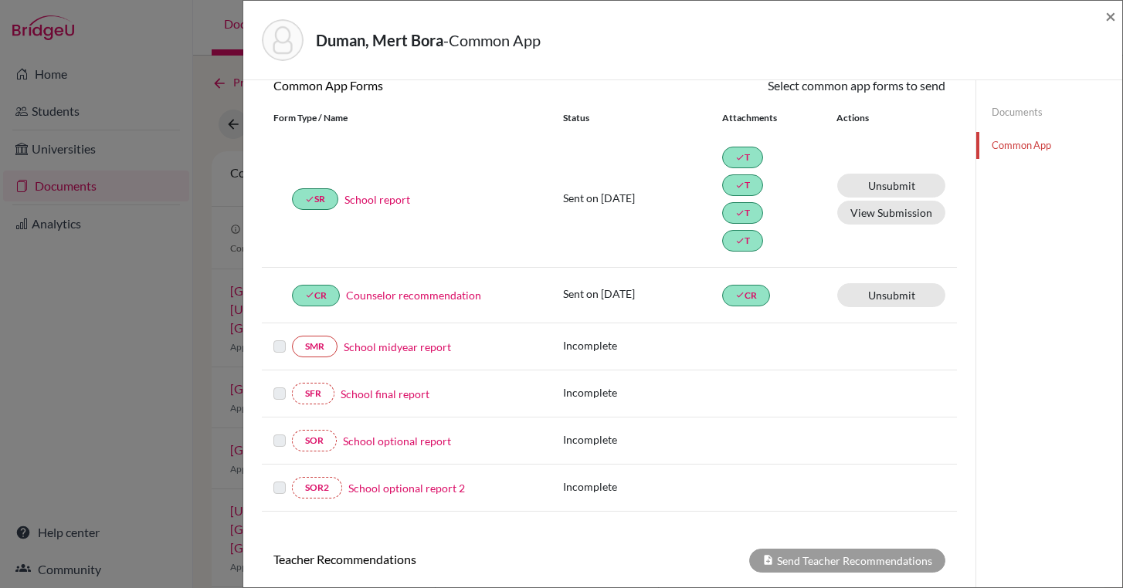
scroll to position [436, 0]
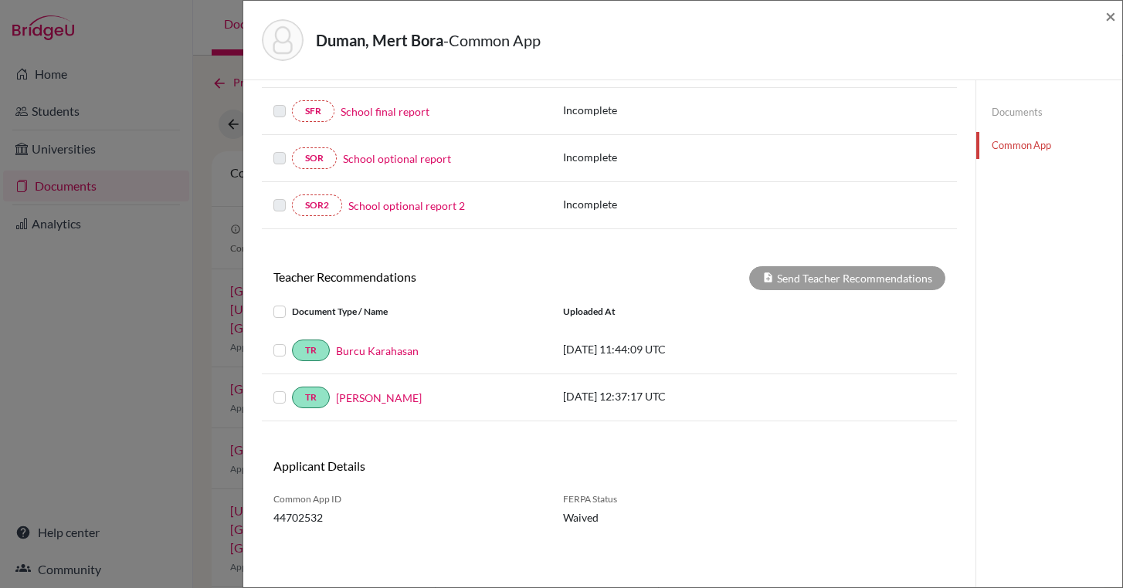
click at [279, 357] on div at bounding box center [282, 350] width 19 height 19
click at [292, 341] on label at bounding box center [292, 341] width 0 height 0
click at [0, 0] on input "checkbox" at bounding box center [0, 0] width 0 height 0
click at [1103, 22] on div "Duman, Mert Bora - Common App ×" at bounding box center [682, 40] width 866 height 66
click at [1105, 19] on span "×" at bounding box center [1110, 16] width 11 height 22
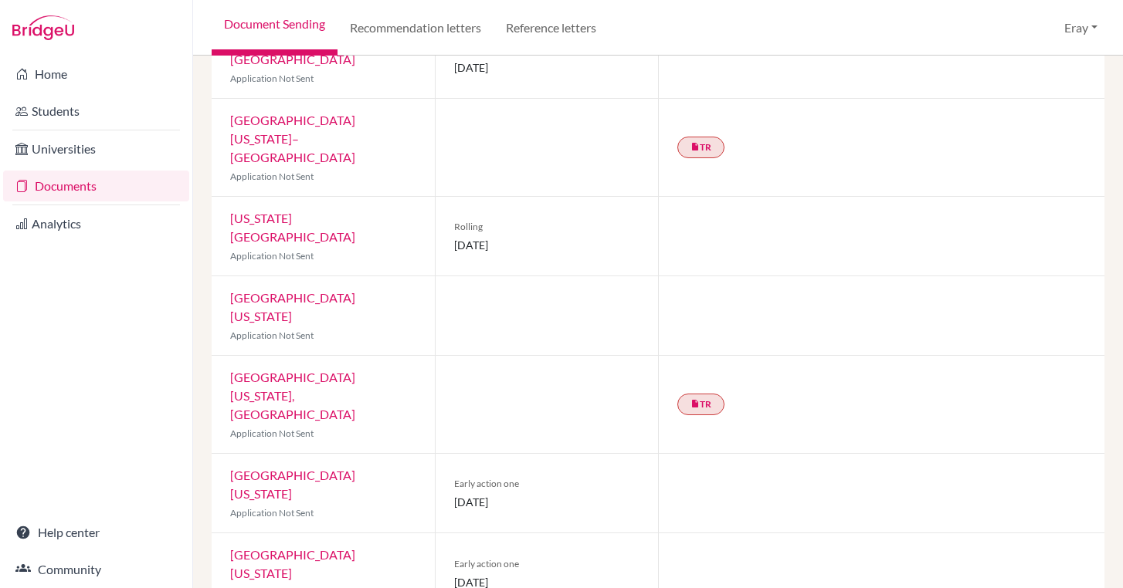
scroll to position [671, 0]
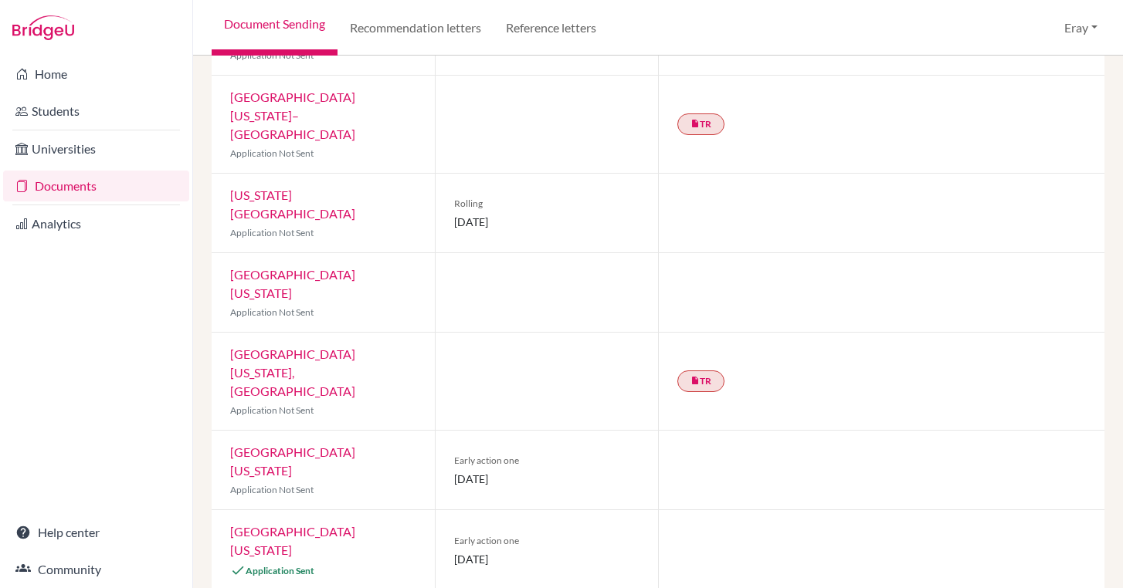
click at [355, 524] on link "University of Texas at Austin" at bounding box center [292, 540] width 125 height 33
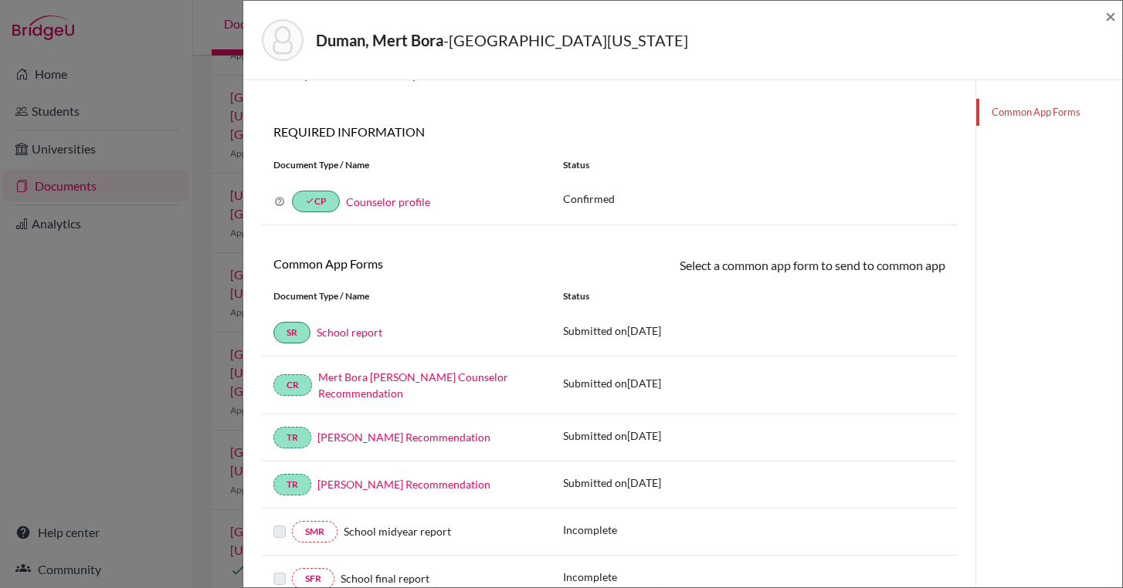
scroll to position [36, 0]
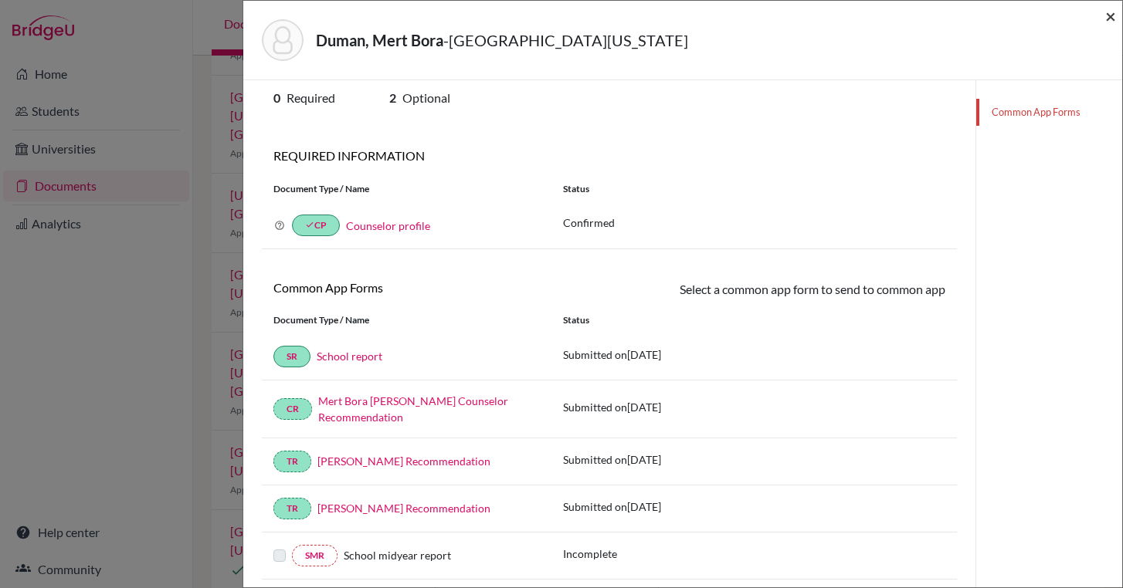
click at [1110, 11] on span "×" at bounding box center [1110, 16] width 11 height 22
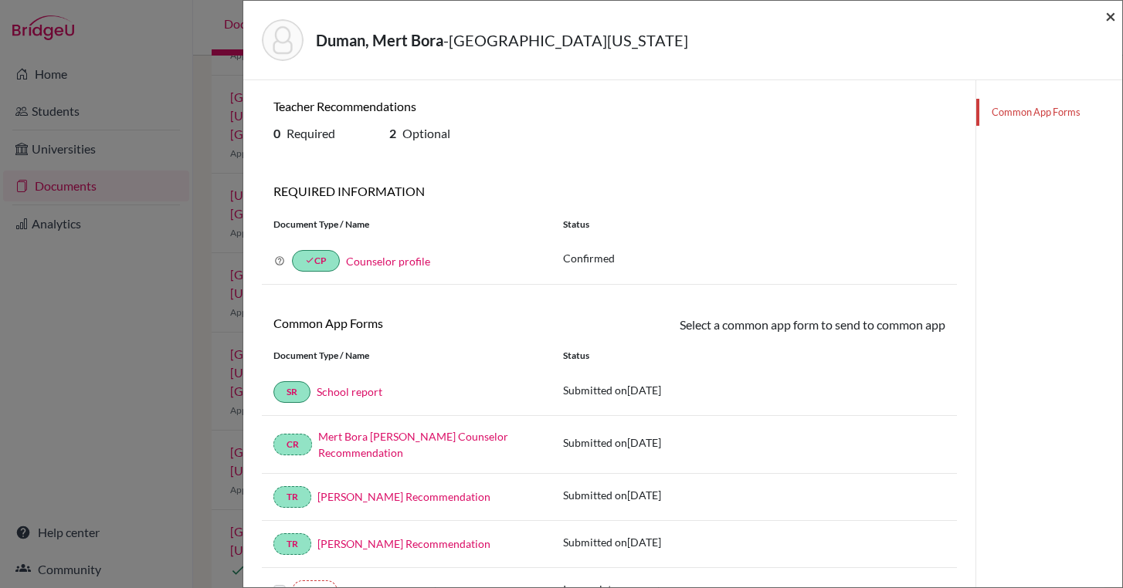
click at [1111, 19] on span "×" at bounding box center [1110, 16] width 11 height 22
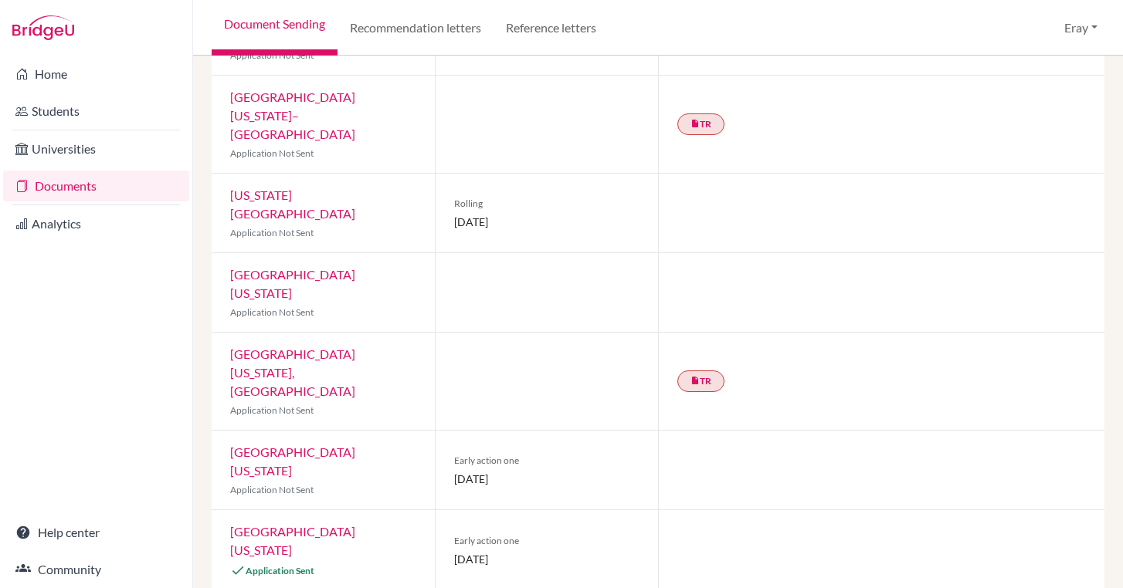
click at [118, 188] on link "Documents" at bounding box center [96, 186] width 186 height 31
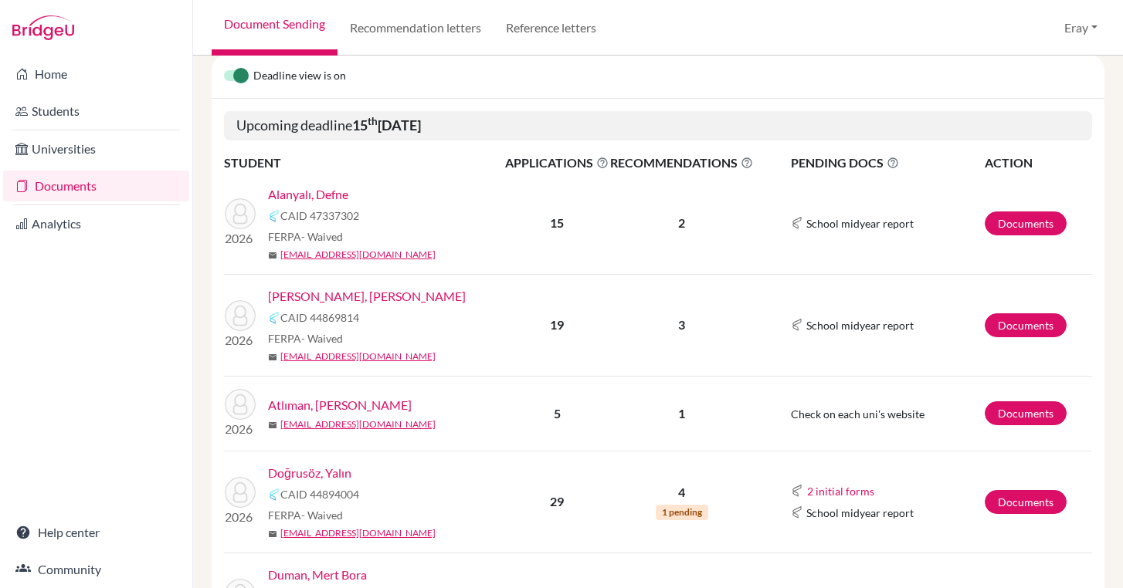
scroll to position [189, 0]
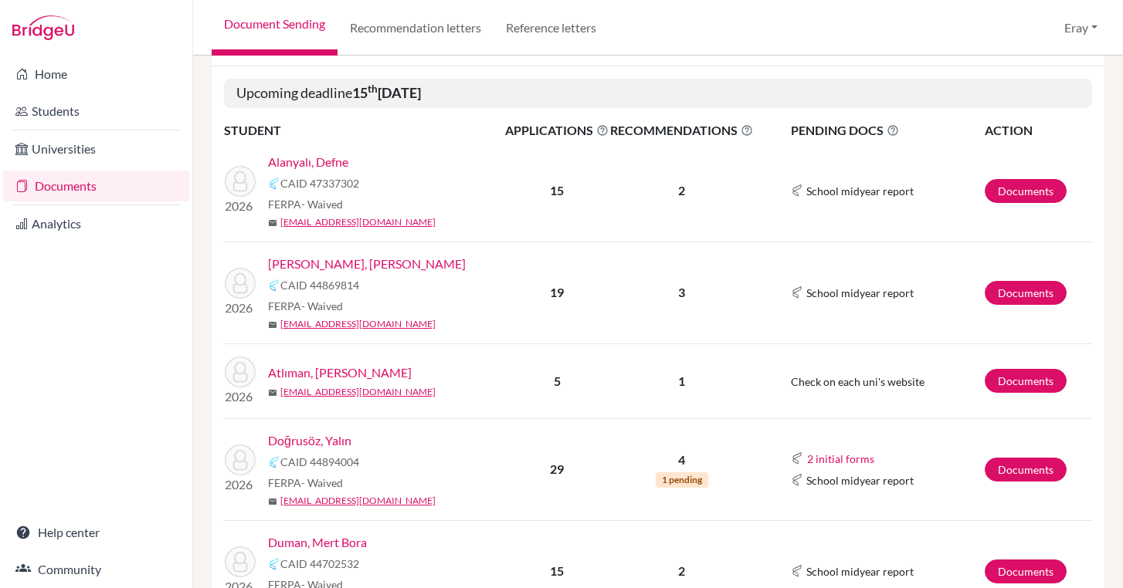
click at [310, 262] on link "[PERSON_NAME], [PERSON_NAME]" at bounding box center [367, 264] width 198 height 19
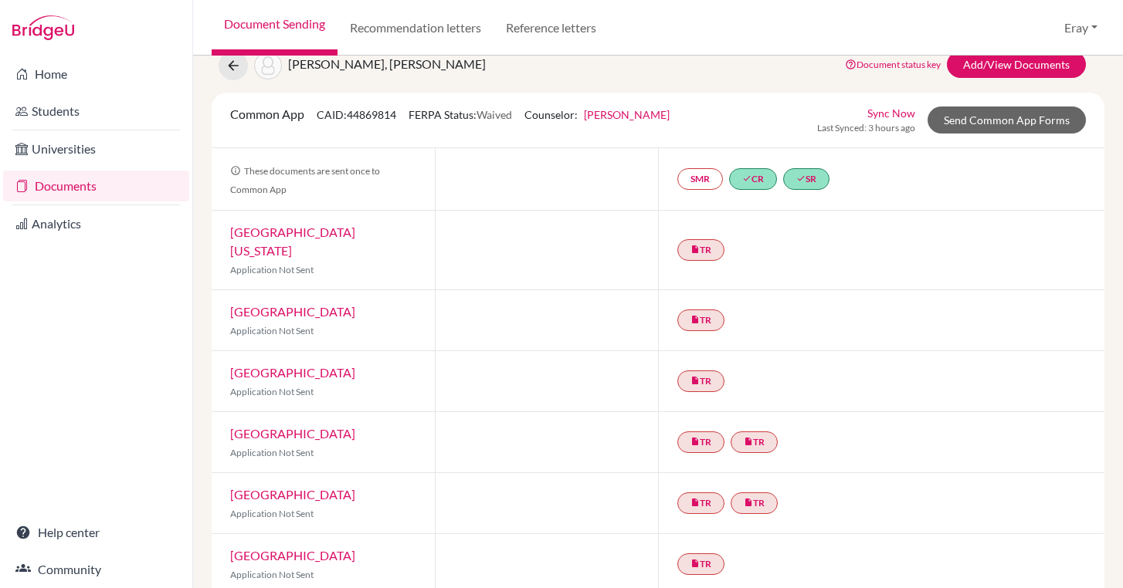
scroll to position [72, 0]
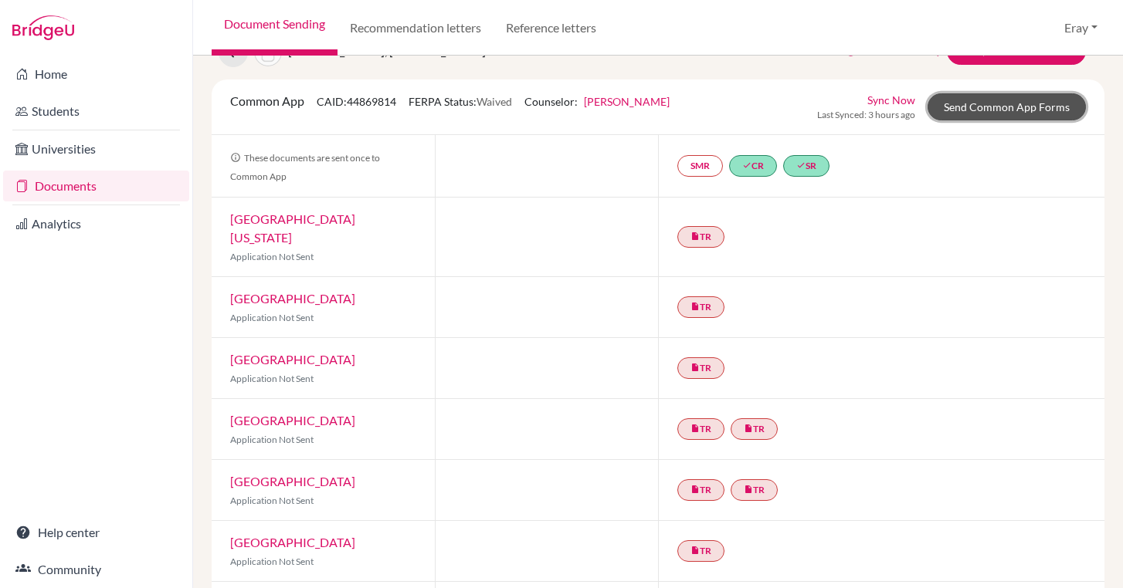
click at [973, 95] on link "Send Common App Forms" at bounding box center [1006, 106] width 158 height 27
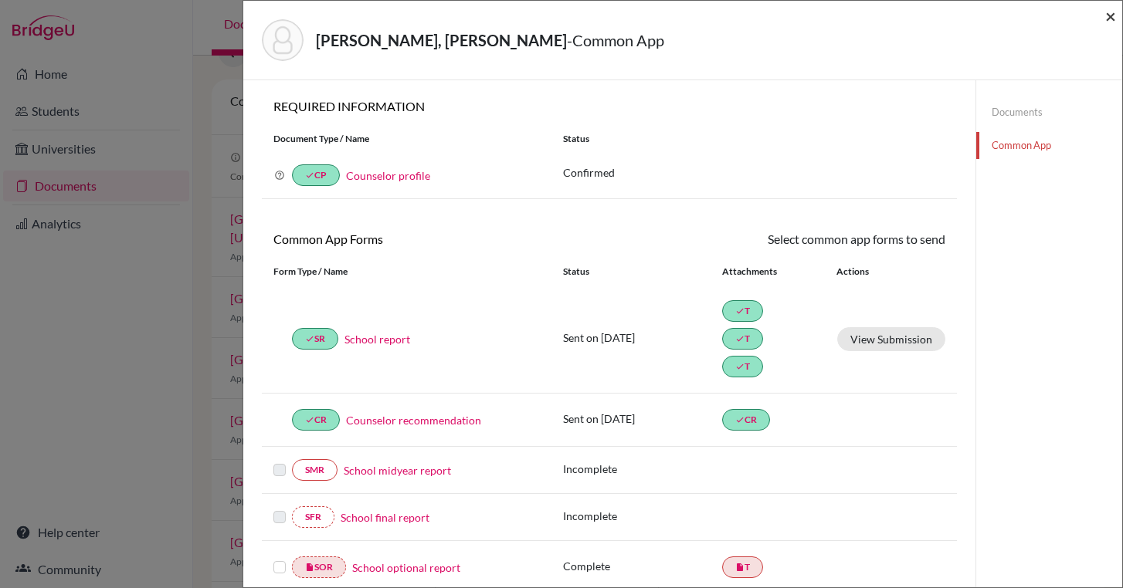
click at [1106, 12] on span "×" at bounding box center [1110, 16] width 11 height 22
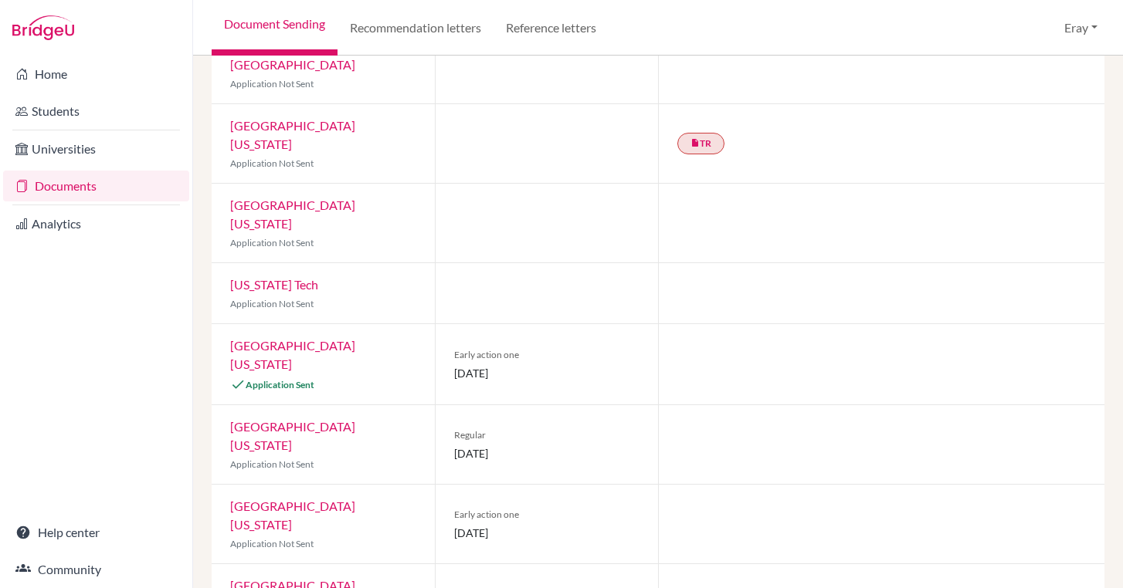
scroll to position [896, 0]
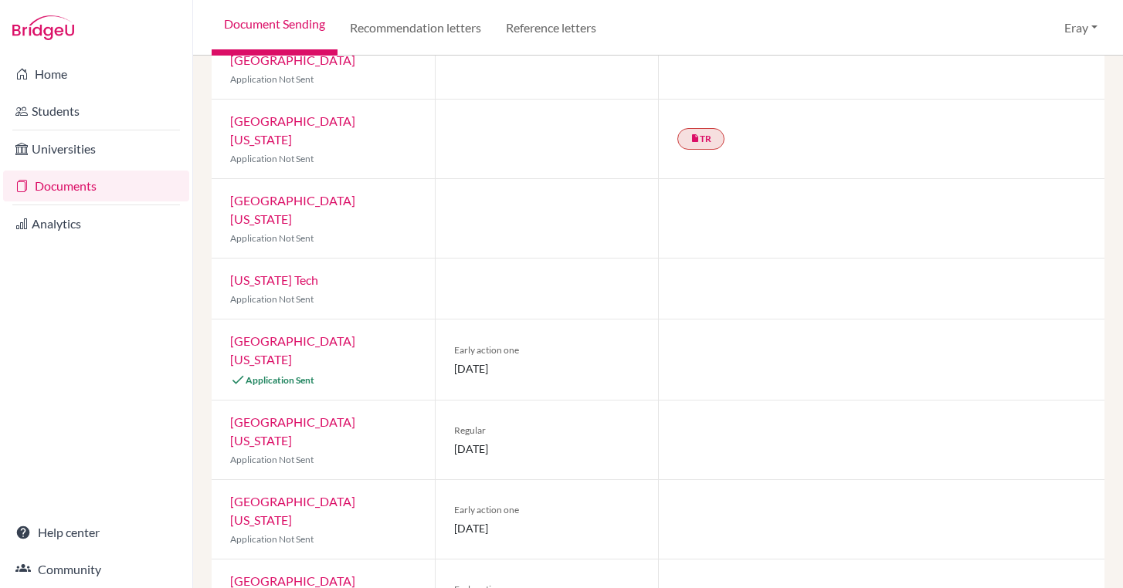
click at [347, 334] on link "University of Texas at Austin" at bounding box center [292, 350] width 125 height 33
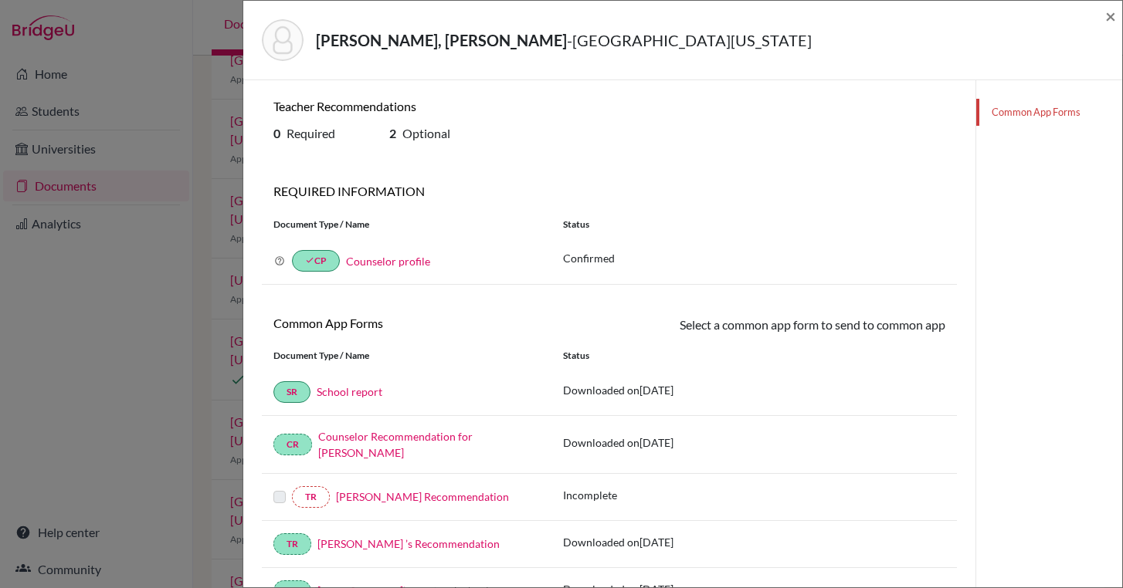
scroll to position [272, 0]
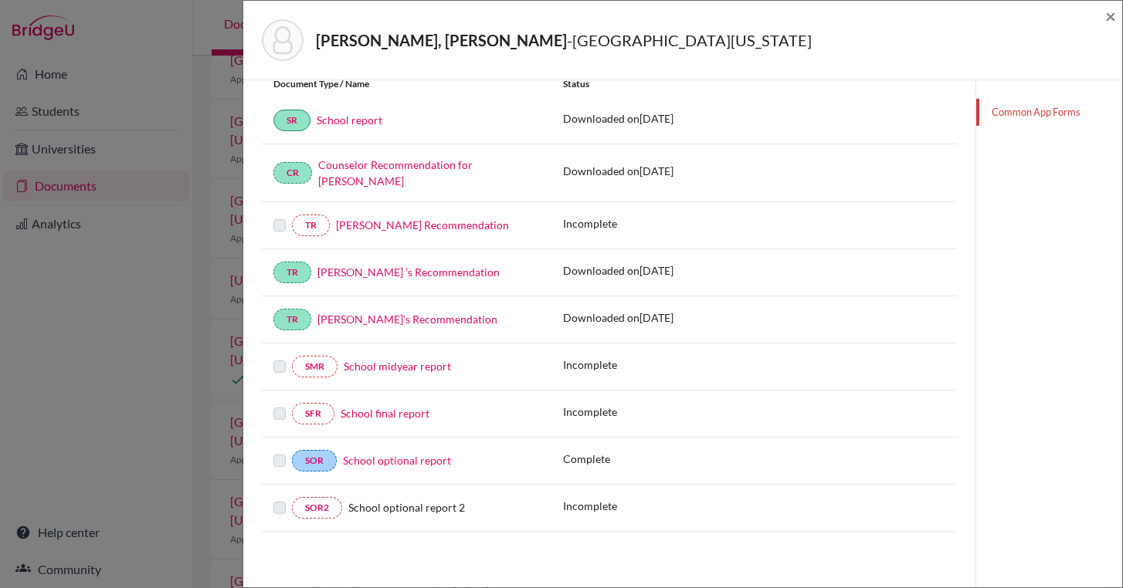
click at [410, 459] on link "School optional report" at bounding box center [397, 460] width 108 height 13
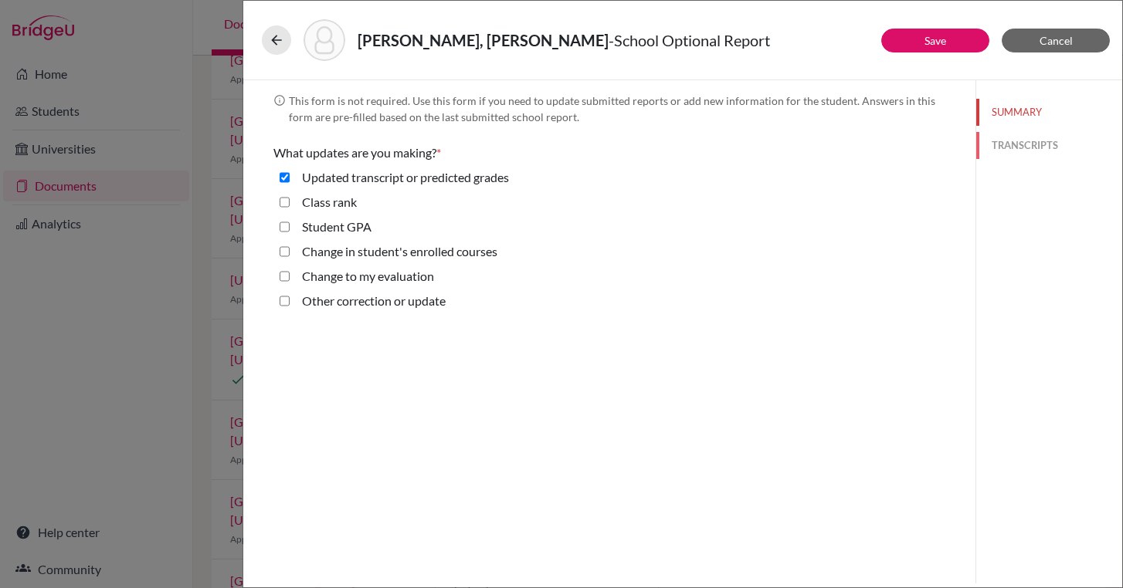
click at [1031, 137] on button "TRANSCRIPTS" at bounding box center [1049, 145] width 146 height 27
select select "0"
select select "690976"
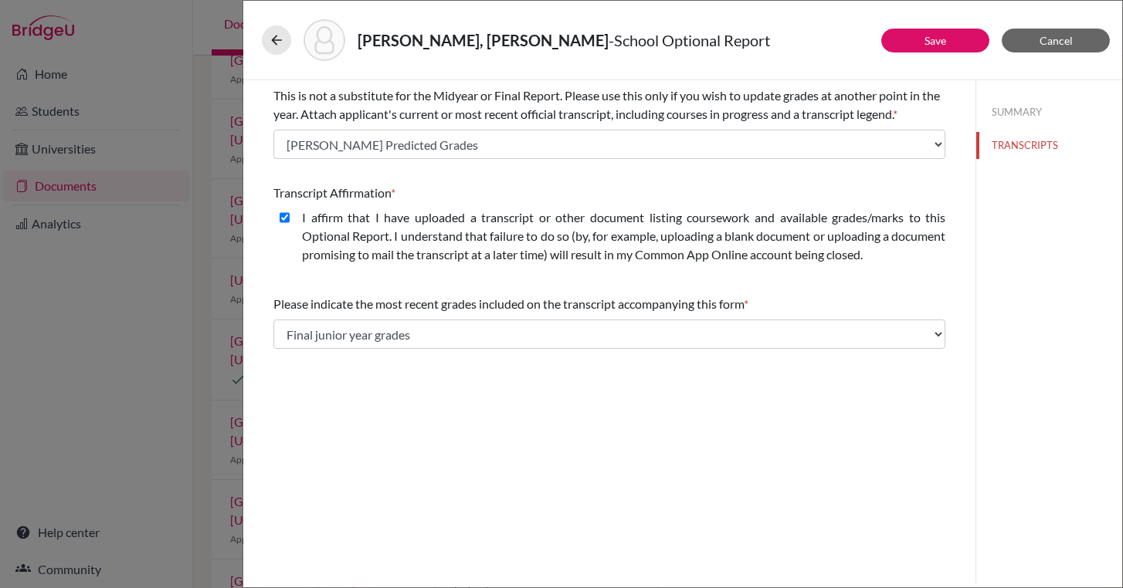
click at [302, 41] on div "Alpman, Kaan Alp - School Optional Report" at bounding box center [683, 40] width 842 height 42
click at [288, 36] on button at bounding box center [276, 39] width 29 height 29
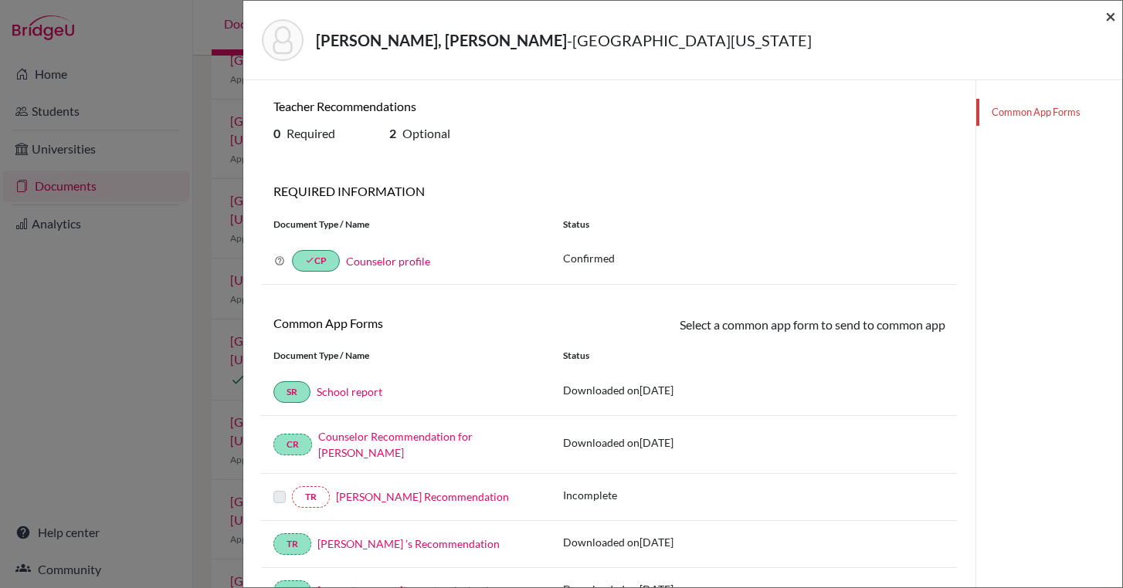
click at [1108, 16] on span "×" at bounding box center [1110, 16] width 11 height 22
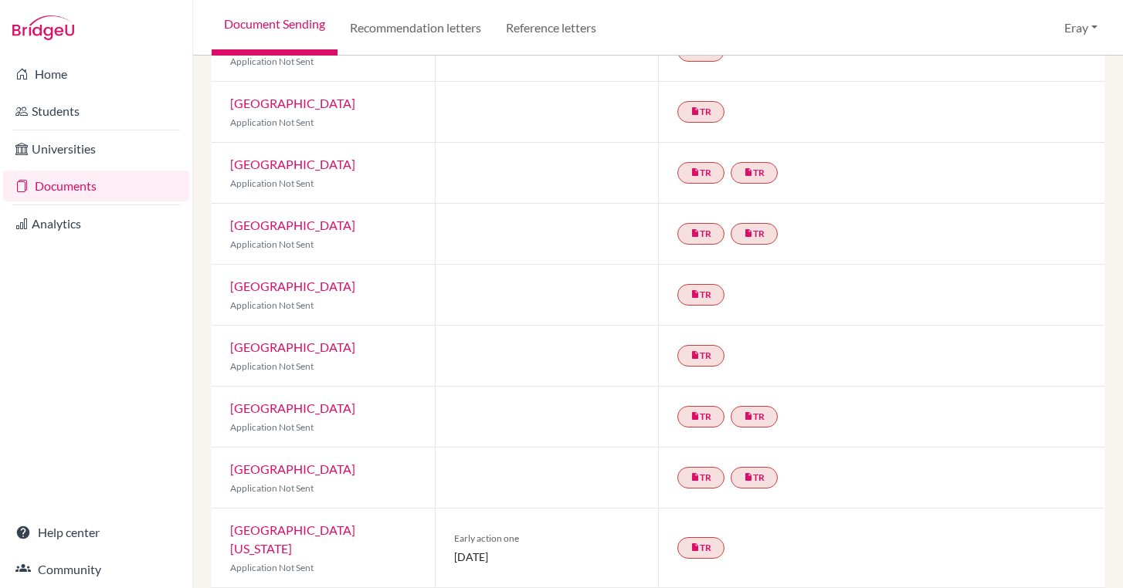
scroll to position [303, 0]
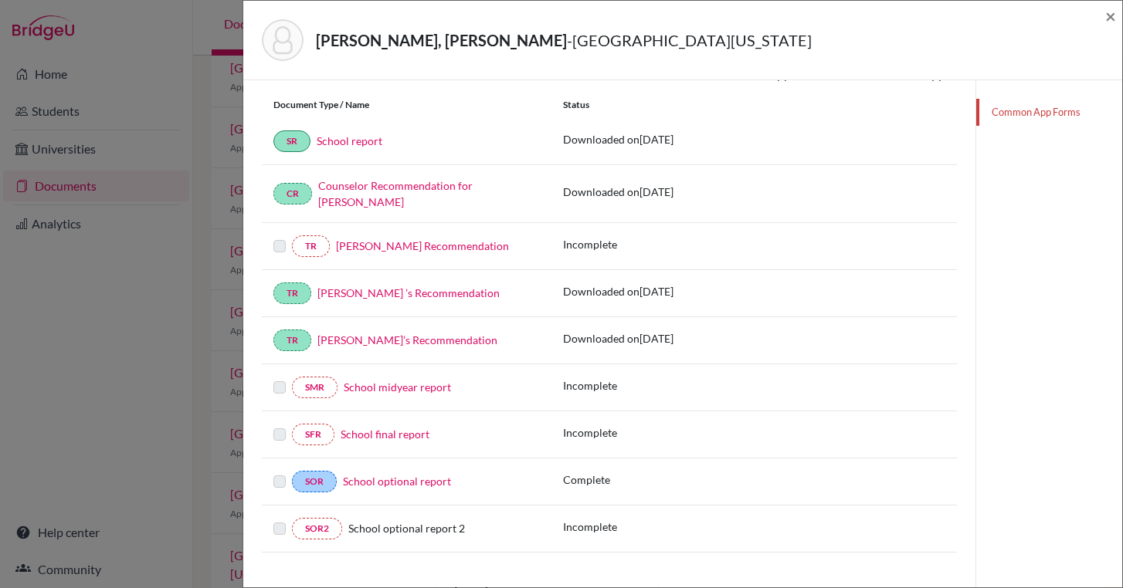
scroll to position [258, 0]
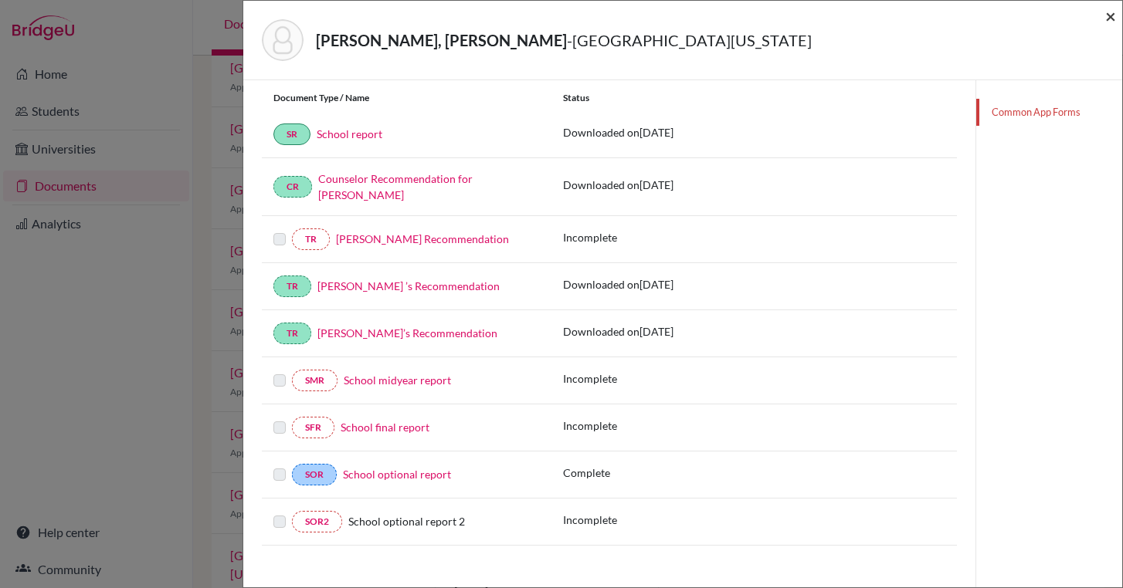
click at [1105, 16] on span "×" at bounding box center [1110, 16] width 11 height 22
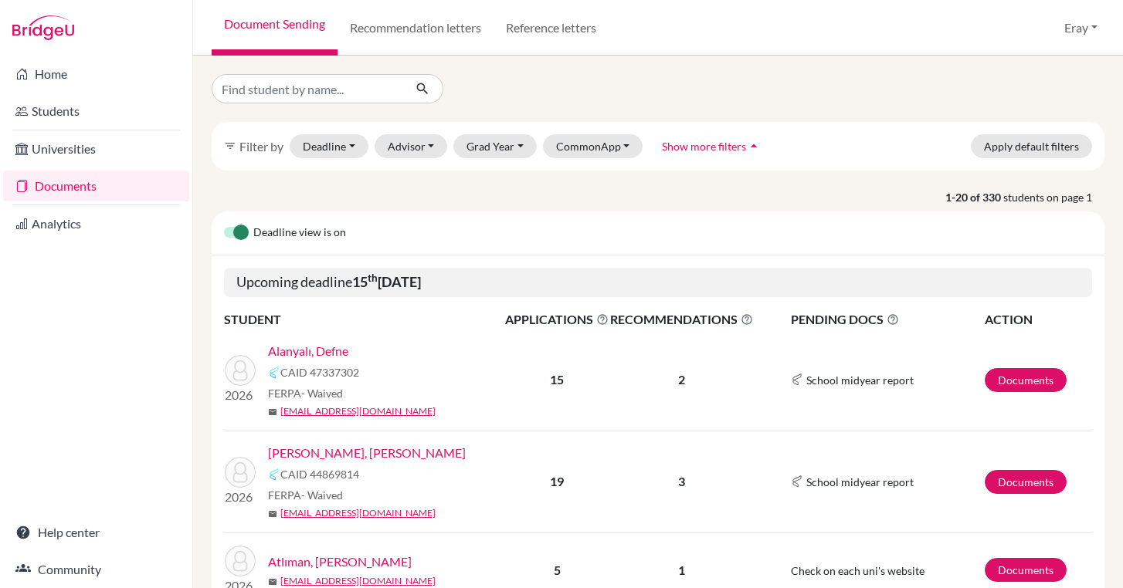
scroll to position [239, 0]
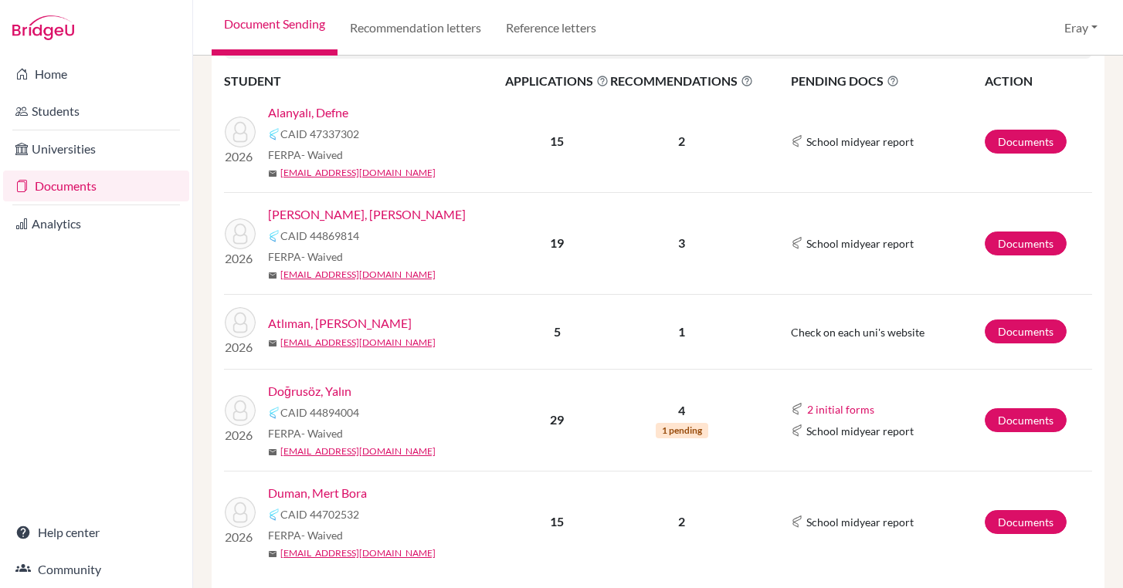
click at [332, 388] on link "Doğrusöz, Yalın" at bounding box center [309, 391] width 83 height 19
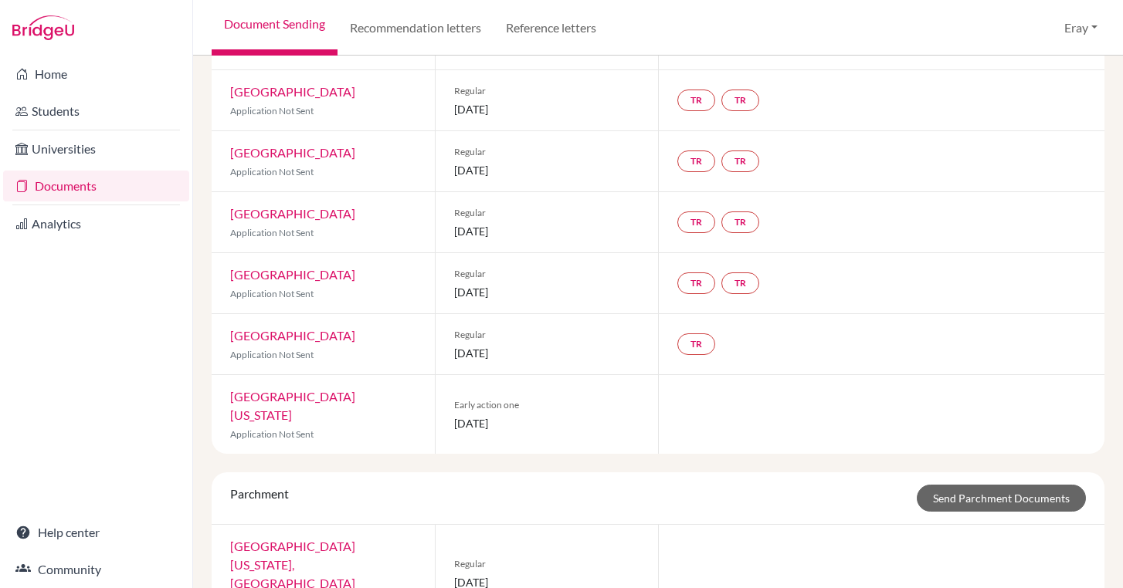
scroll to position [1025, 0]
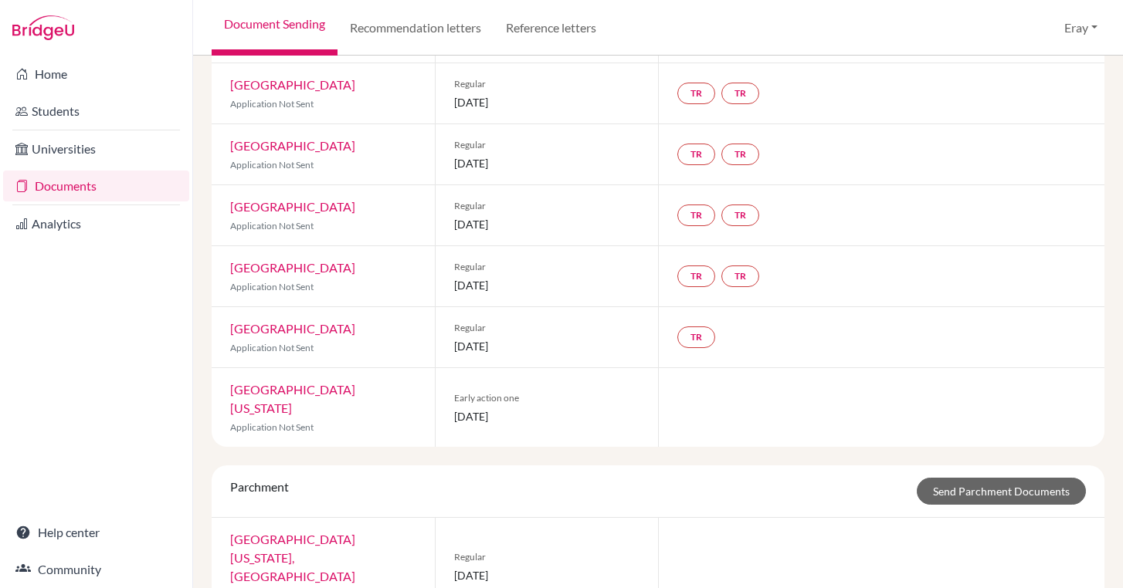
click at [136, 191] on link "Documents" at bounding box center [96, 186] width 186 height 31
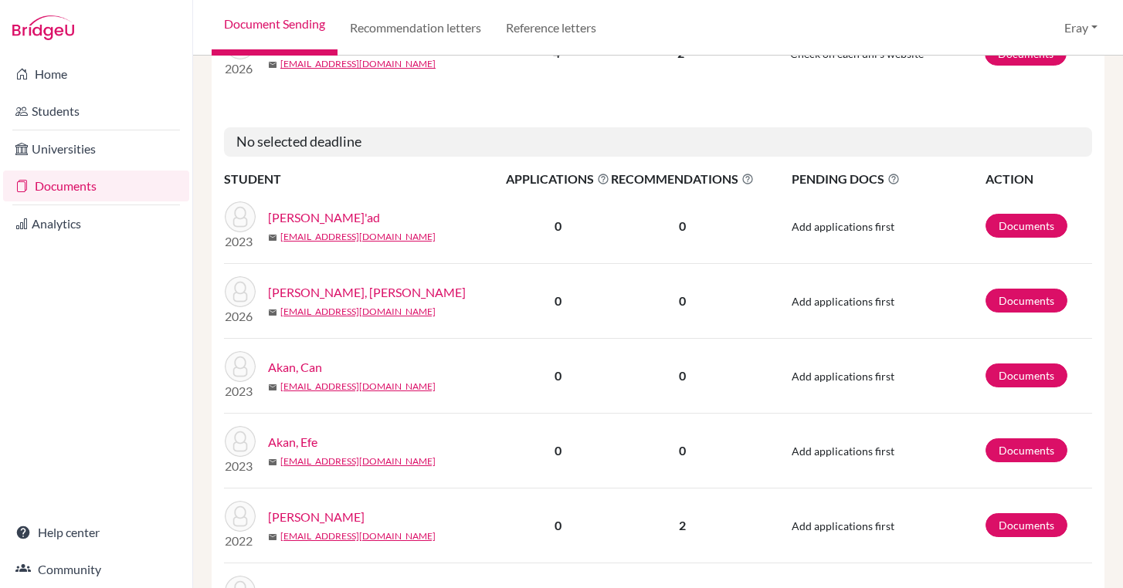
scroll to position [2048, 0]
